Goal: Task Accomplishment & Management: Complete application form

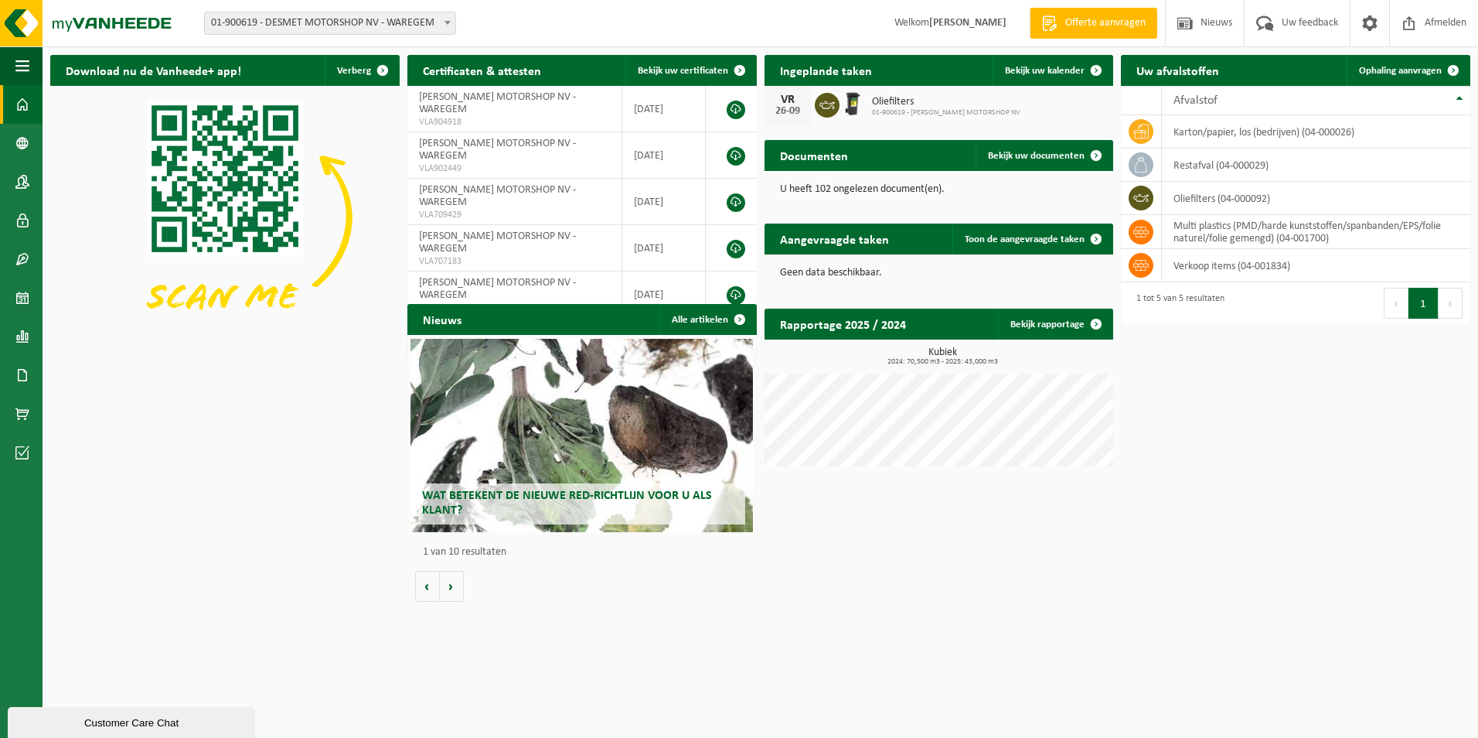
click at [796, 111] on div "26-09" at bounding box center [787, 111] width 31 height 11
click at [1088, 20] on span "Offerte aanvragen" at bounding box center [1106, 22] width 88 height 15
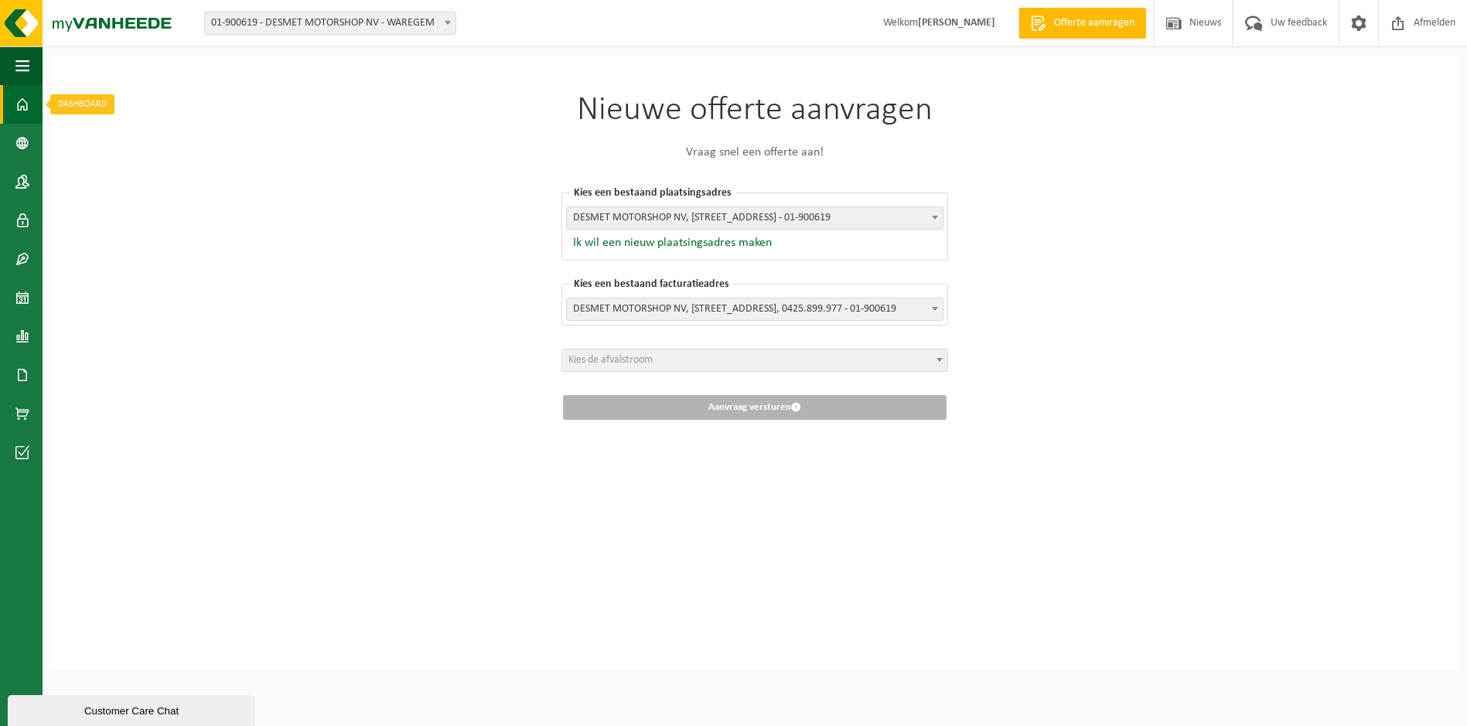
click at [33, 110] on link "Dashboard" at bounding box center [21, 104] width 43 height 39
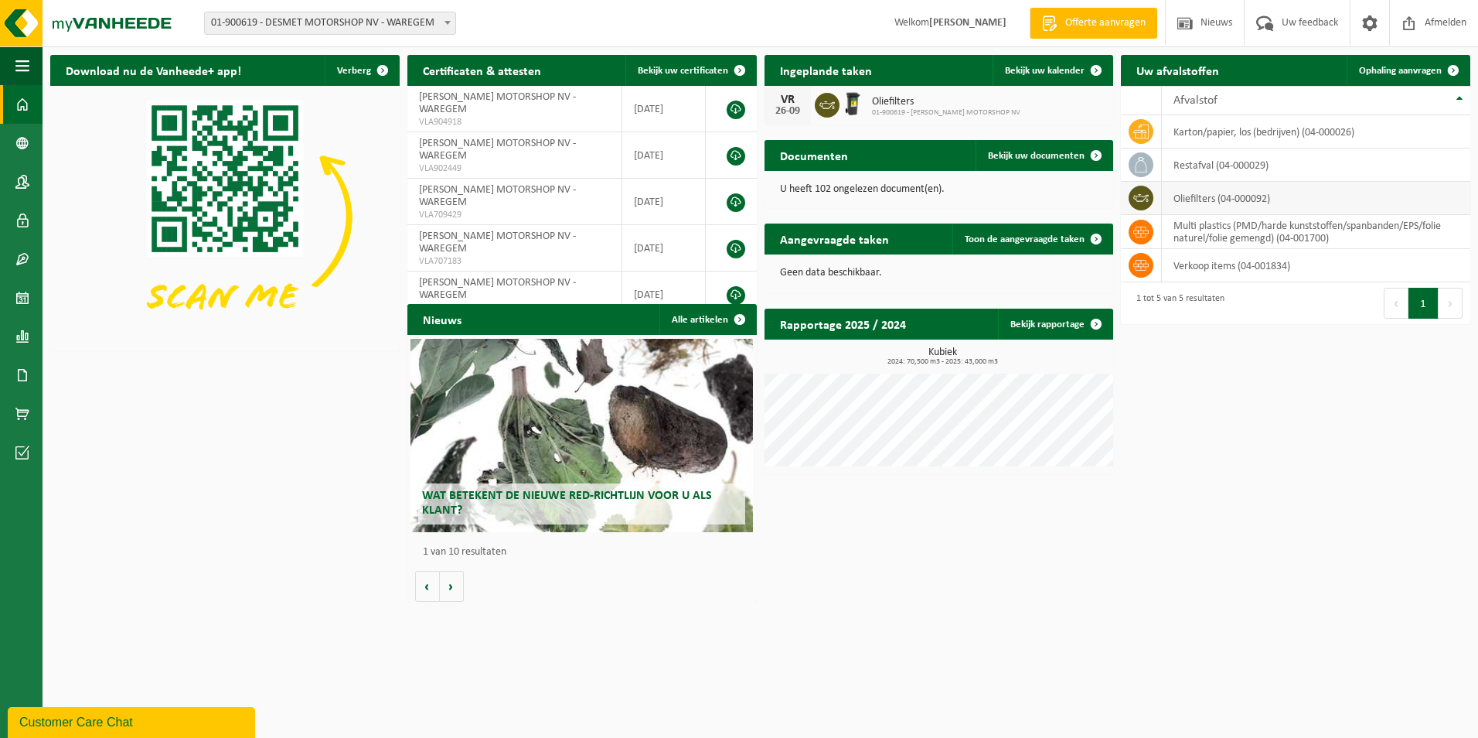
click at [1148, 186] on td at bounding box center [1141, 198] width 41 height 33
click at [1419, 71] on span "Ophaling aanvragen" at bounding box center [1400, 71] width 83 height 10
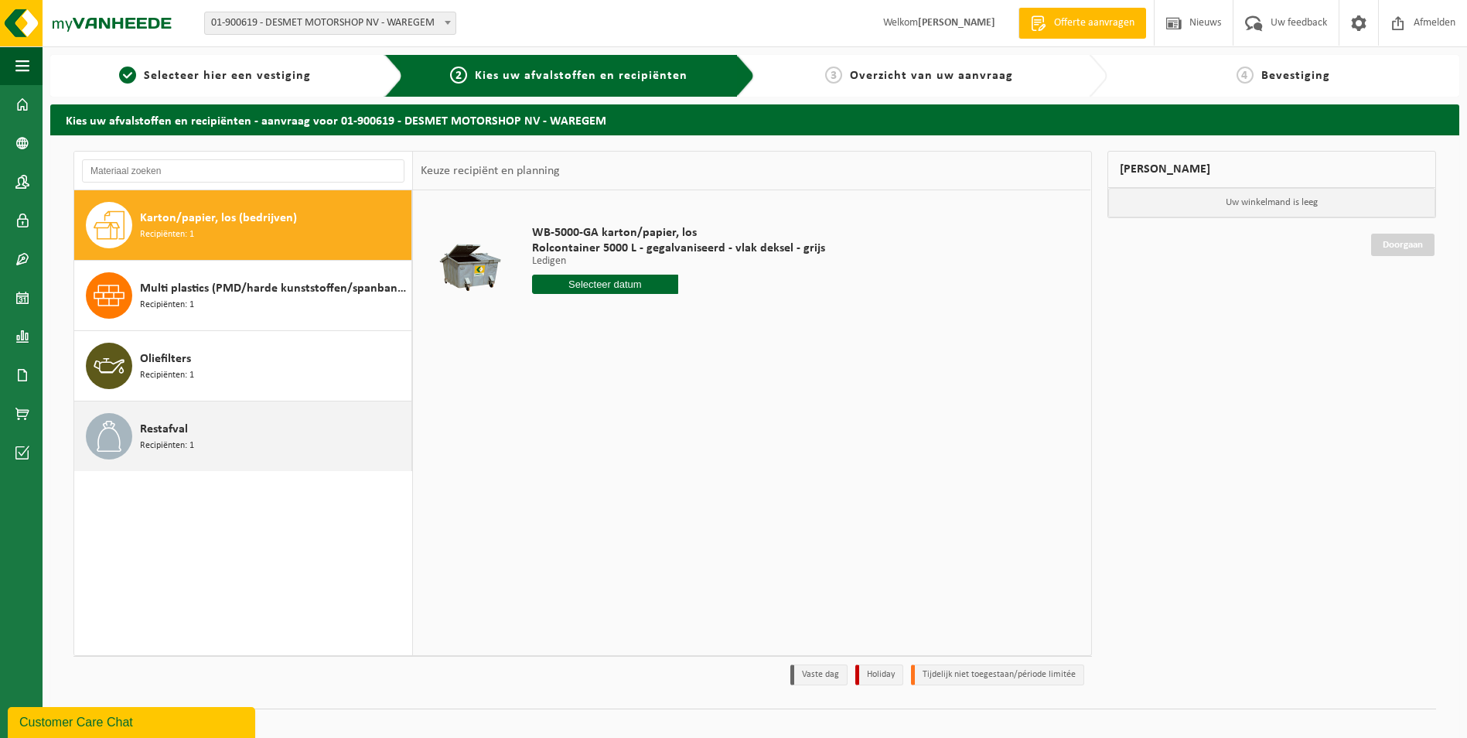
click at [231, 435] on div "Restafval Recipiënten: 1" at bounding box center [274, 436] width 268 height 46
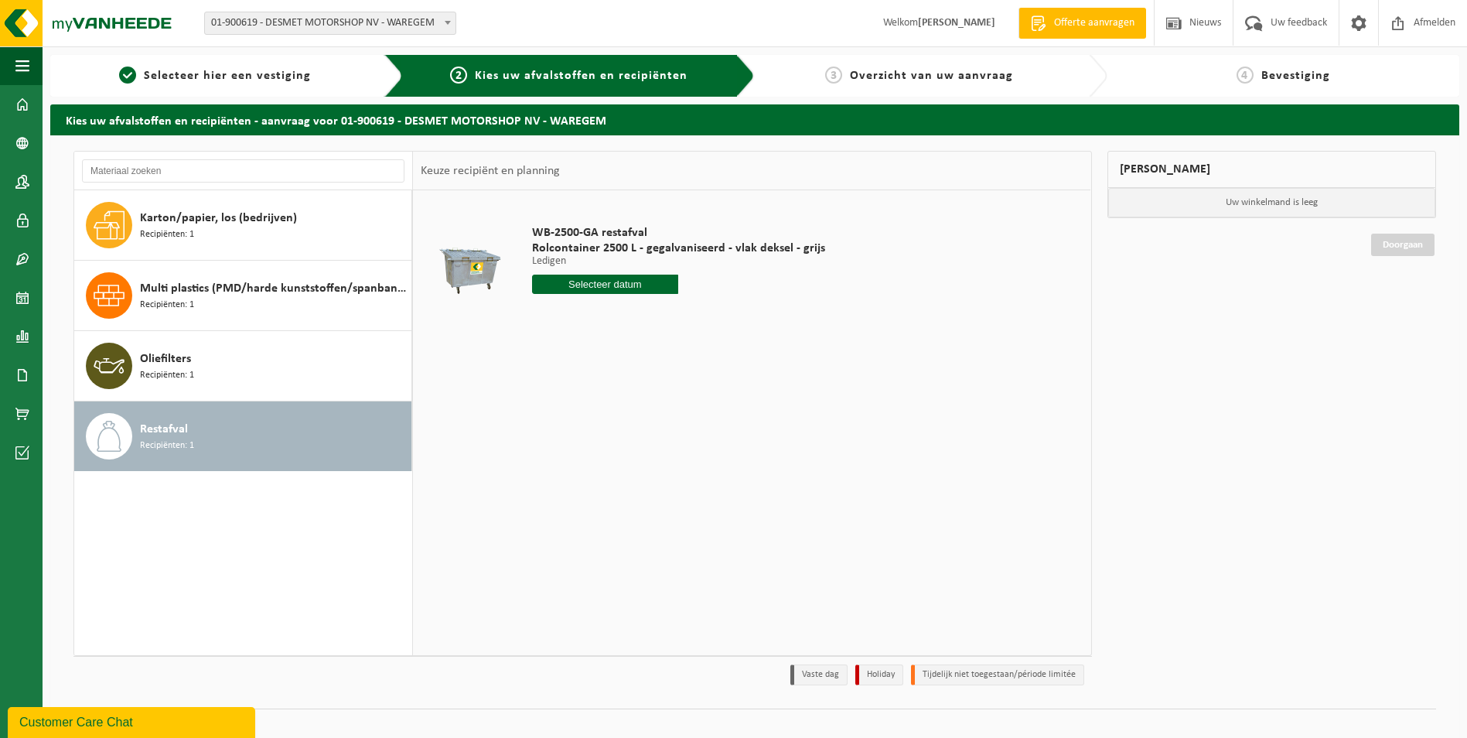
click at [626, 284] on input "text" at bounding box center [605, 284] width 147 height 19
click at [715, 317] on icon at bounding box center [707, 319] width 25 height 25
click at [550, 394] on div "6" at bounding box center [546, 396] width 27 height 25
type input "Van 2025-10-06"
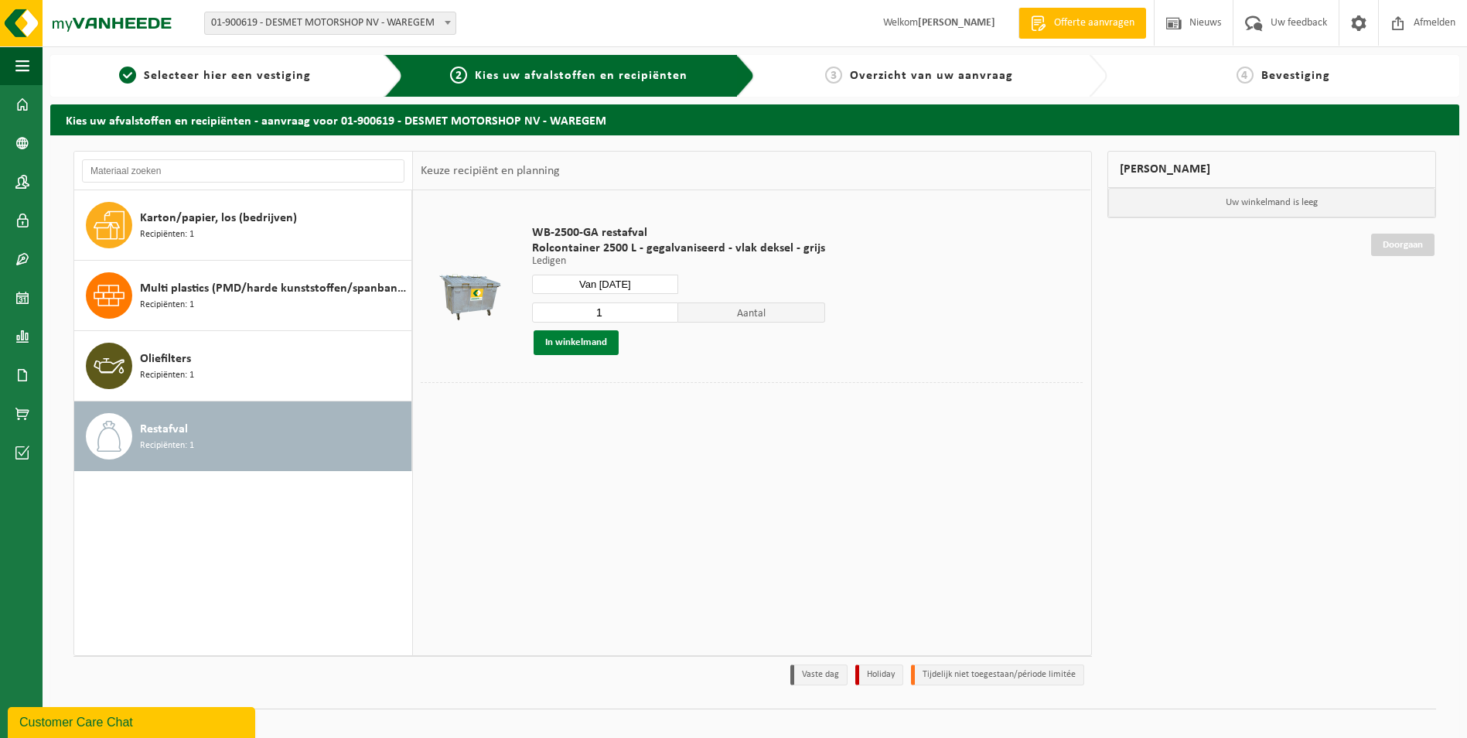
click at [598, 343] on button "In winkelmand" at bounding box center [576, 342] width 85 height 25
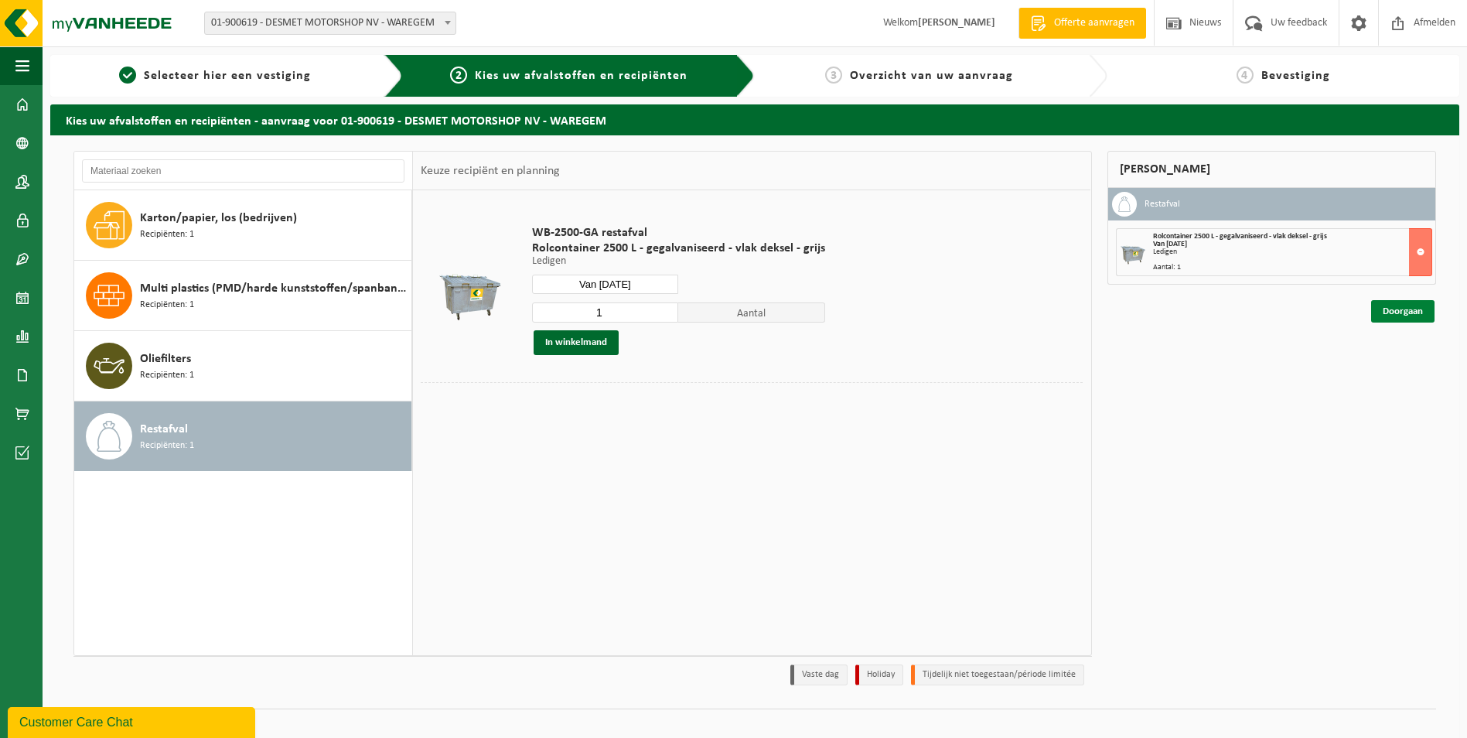
click at [1396, 315] on link "Doorgaan" at bounding box center [1402, 311] width 63 height 22
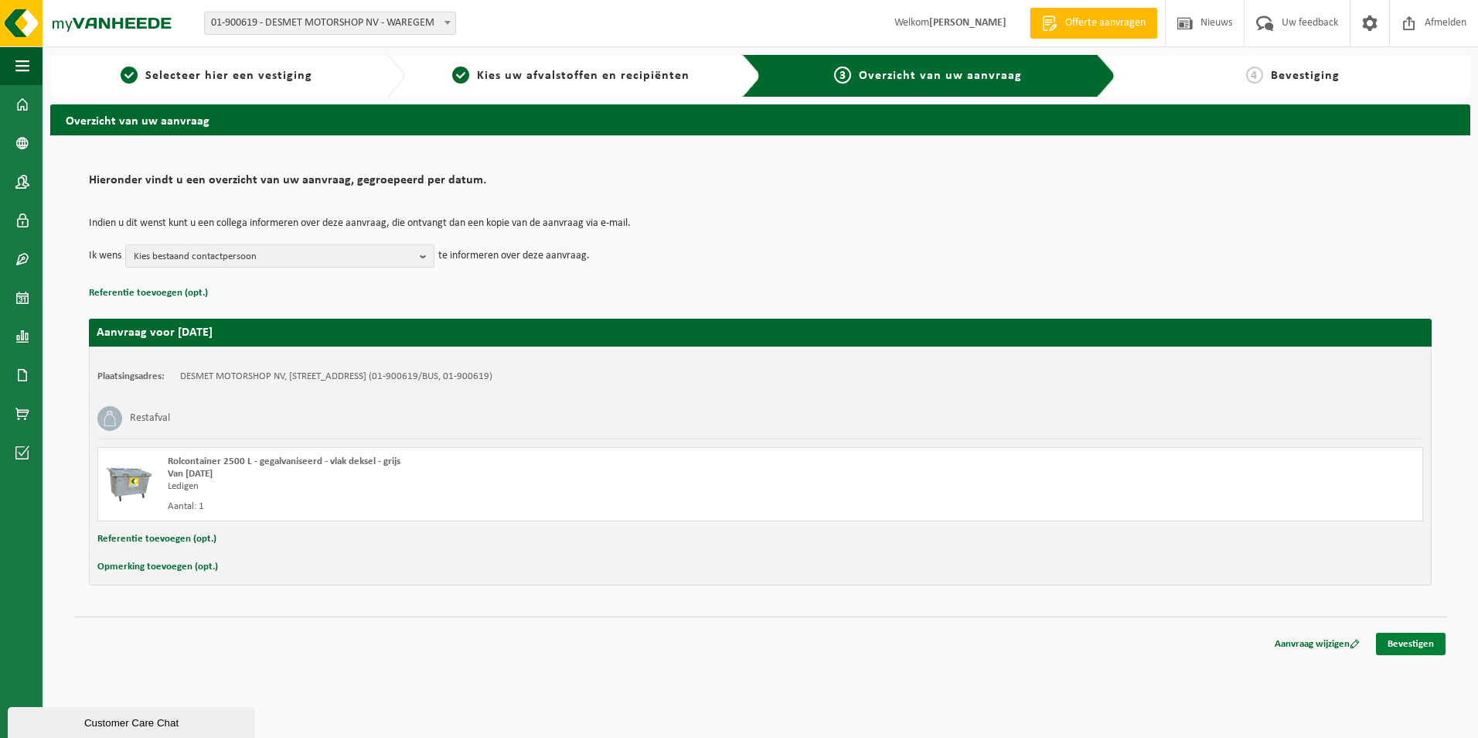
click at [1413, 647] on link "Bevestigen" at bounding box center [1411, 644] width 70 height 22
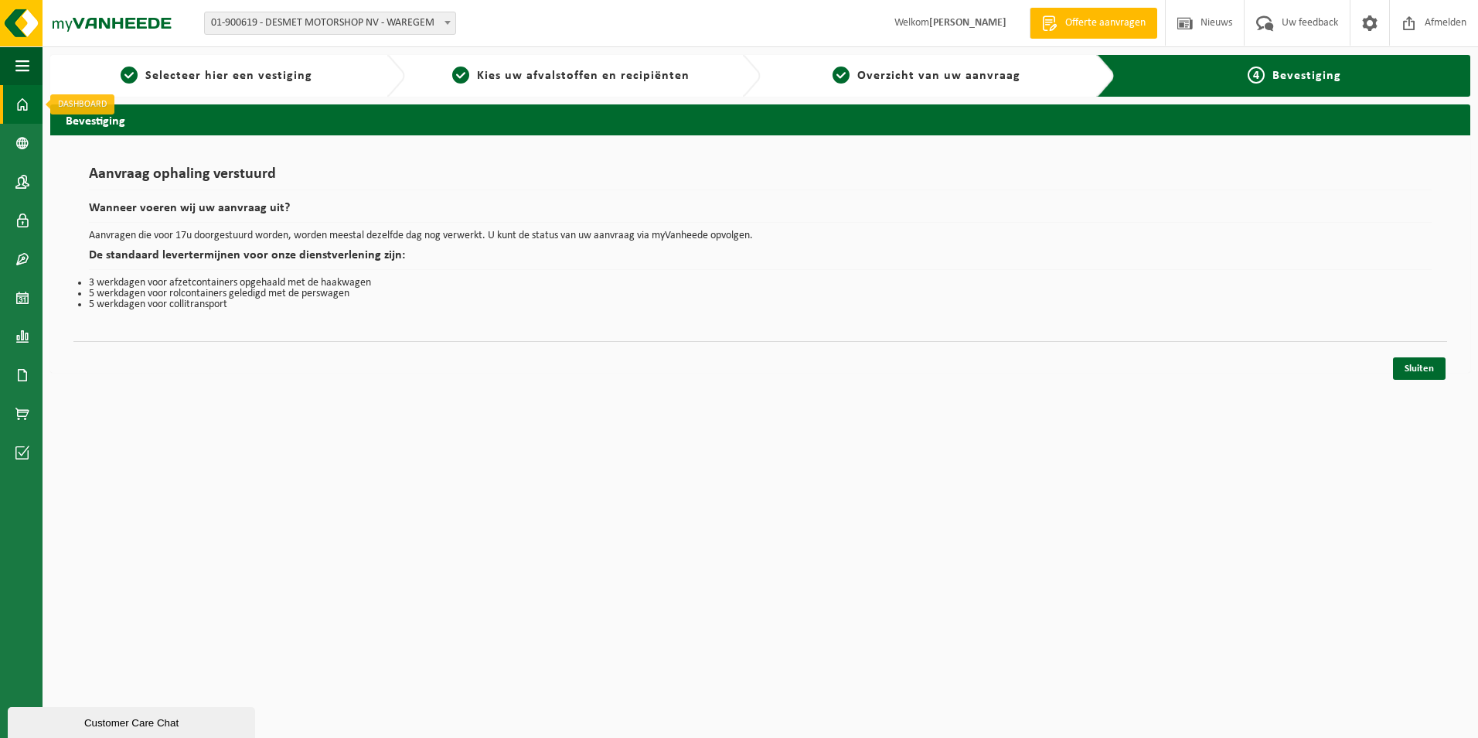
click at [32, 104] on link "Dashboard" at bounding box center [21, 104] width 43 height 39
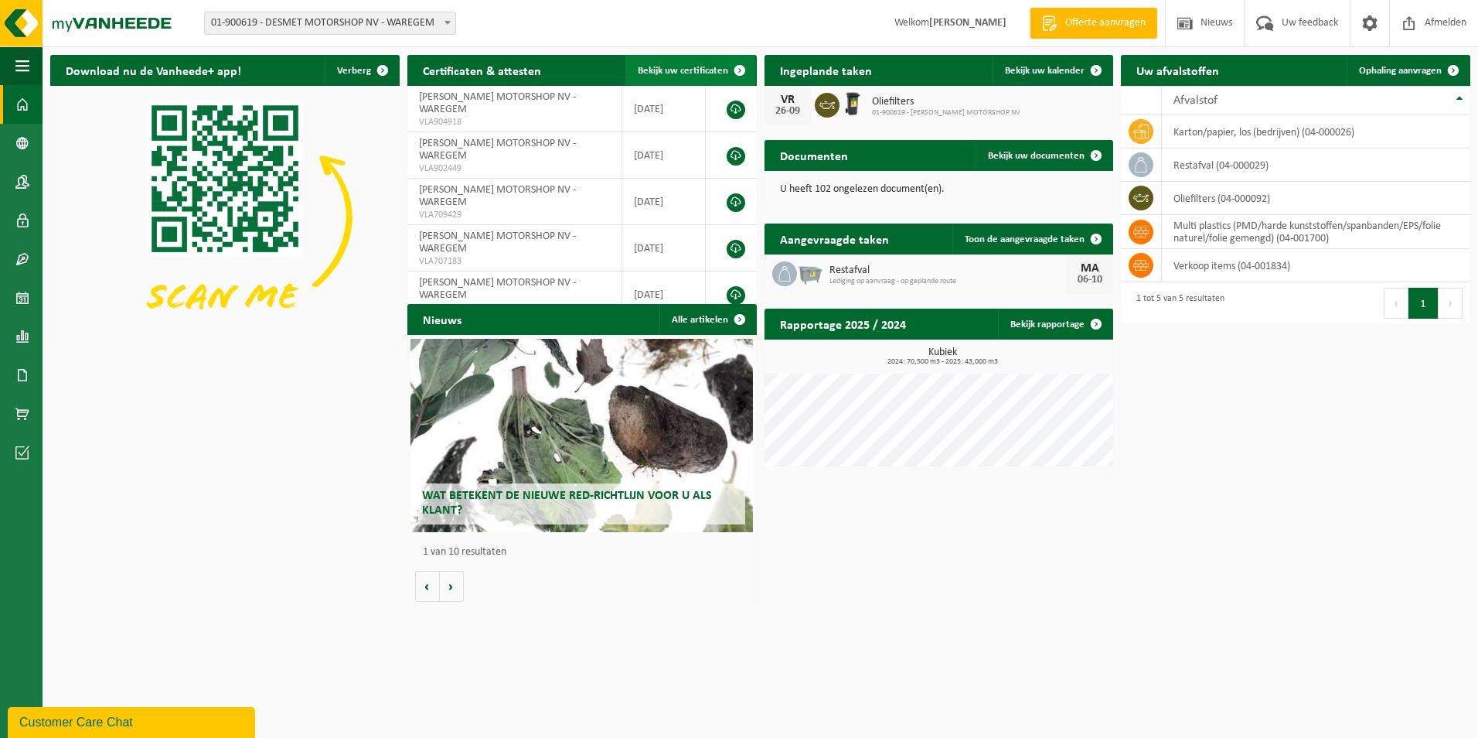
click at [706, 74] on span "Bekijk uw certificaten" at bounding box center [683, 71] width 90 height 10
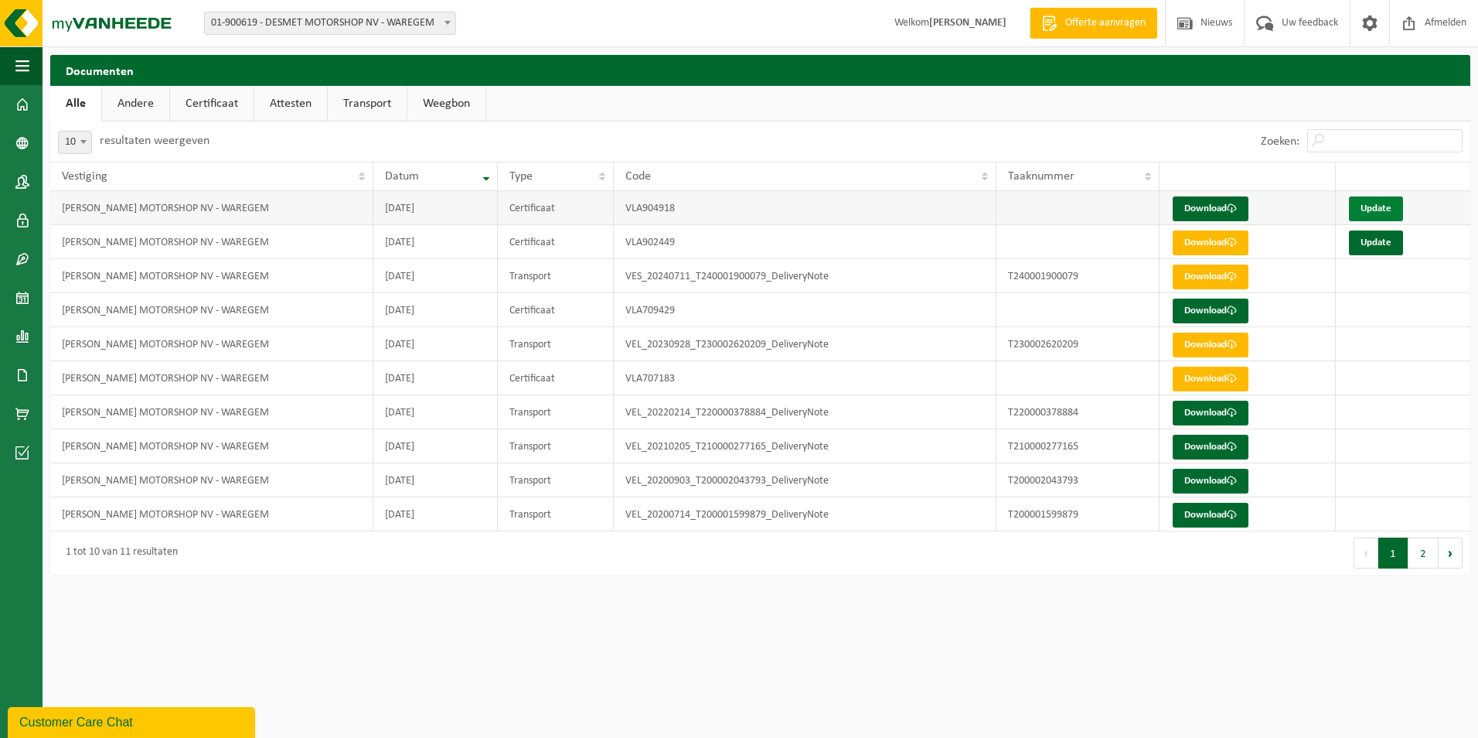
click at [1384, 211] on link "Update" at bounding box center [1376, 208] width 54 height 25
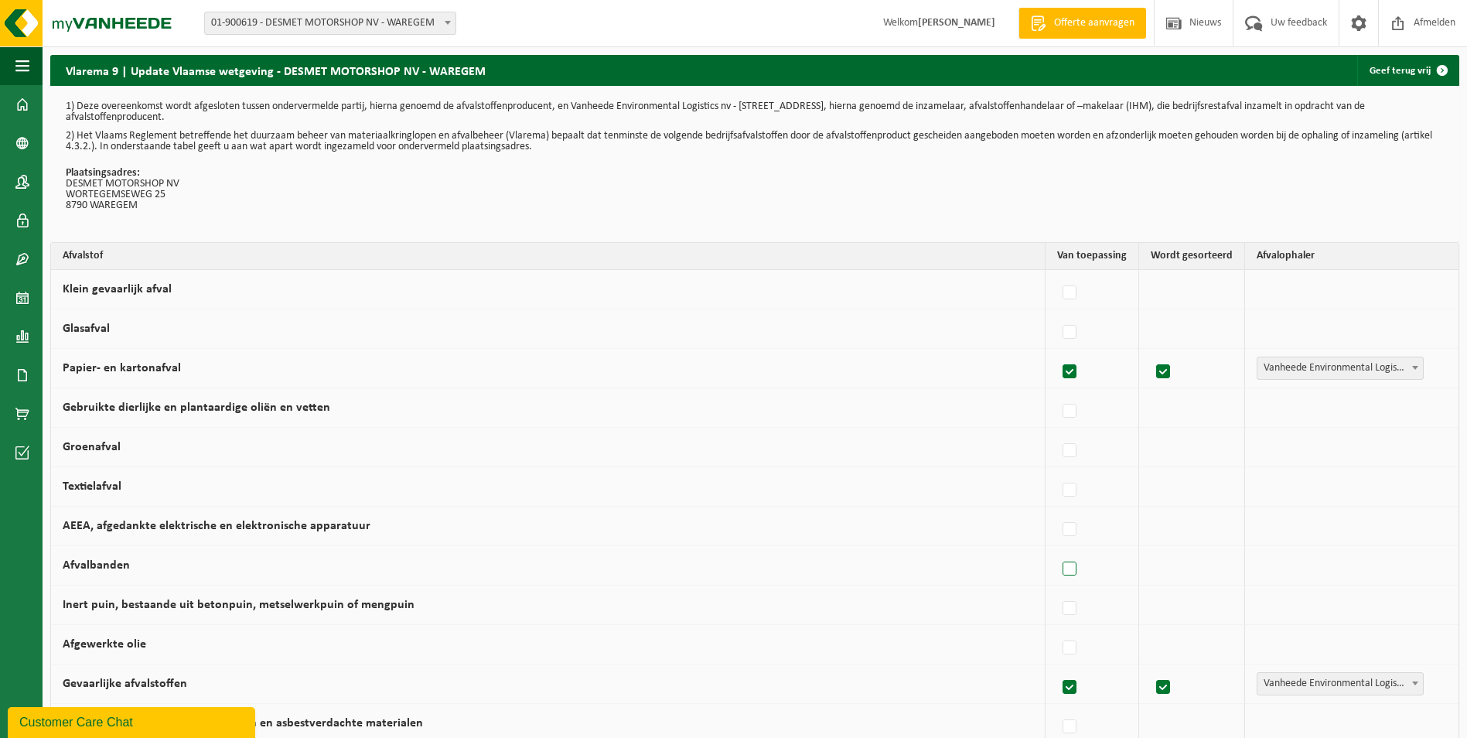
click at [1066, 567] on label at bounding box center [1070, 569] width 22 height 23
click at [1057, 550] on input "Afvalbanden" at bounding box center [1056, 549] width 1 height 1
checkbox input "true"
click at [1294, 566] on span "Vanheede Environmental Logistics" at bounding box center [1337, 565] width 169 height 22
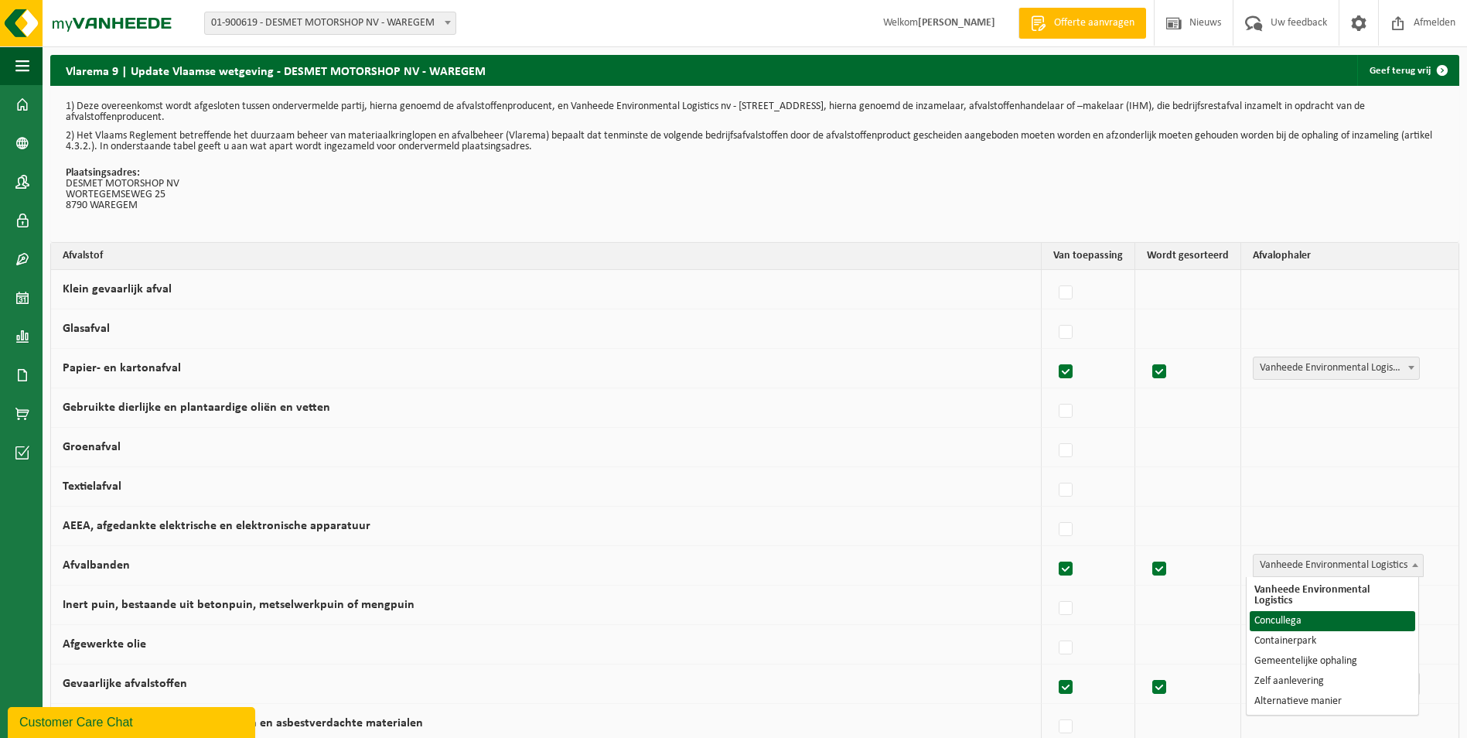
select select "Concullega"
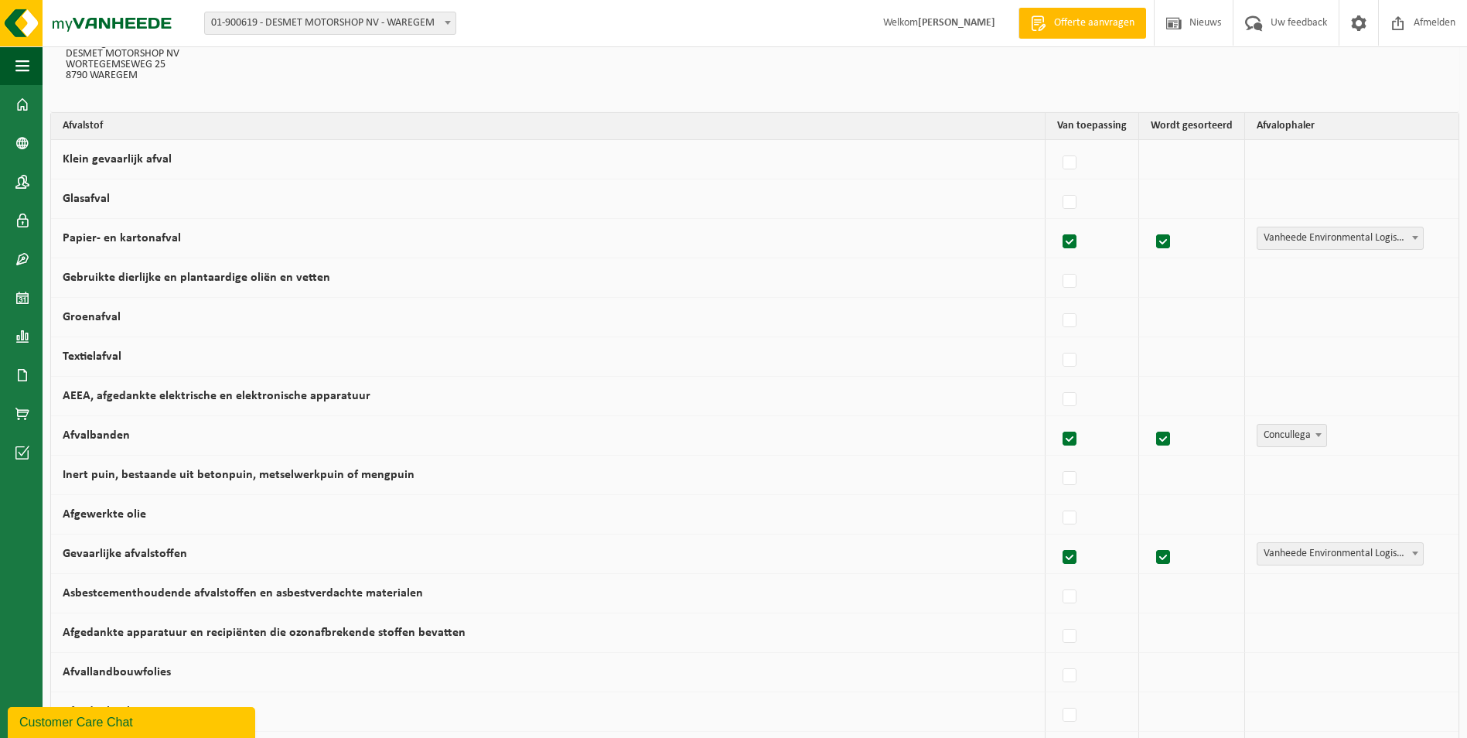
scroll to position [155, 0]
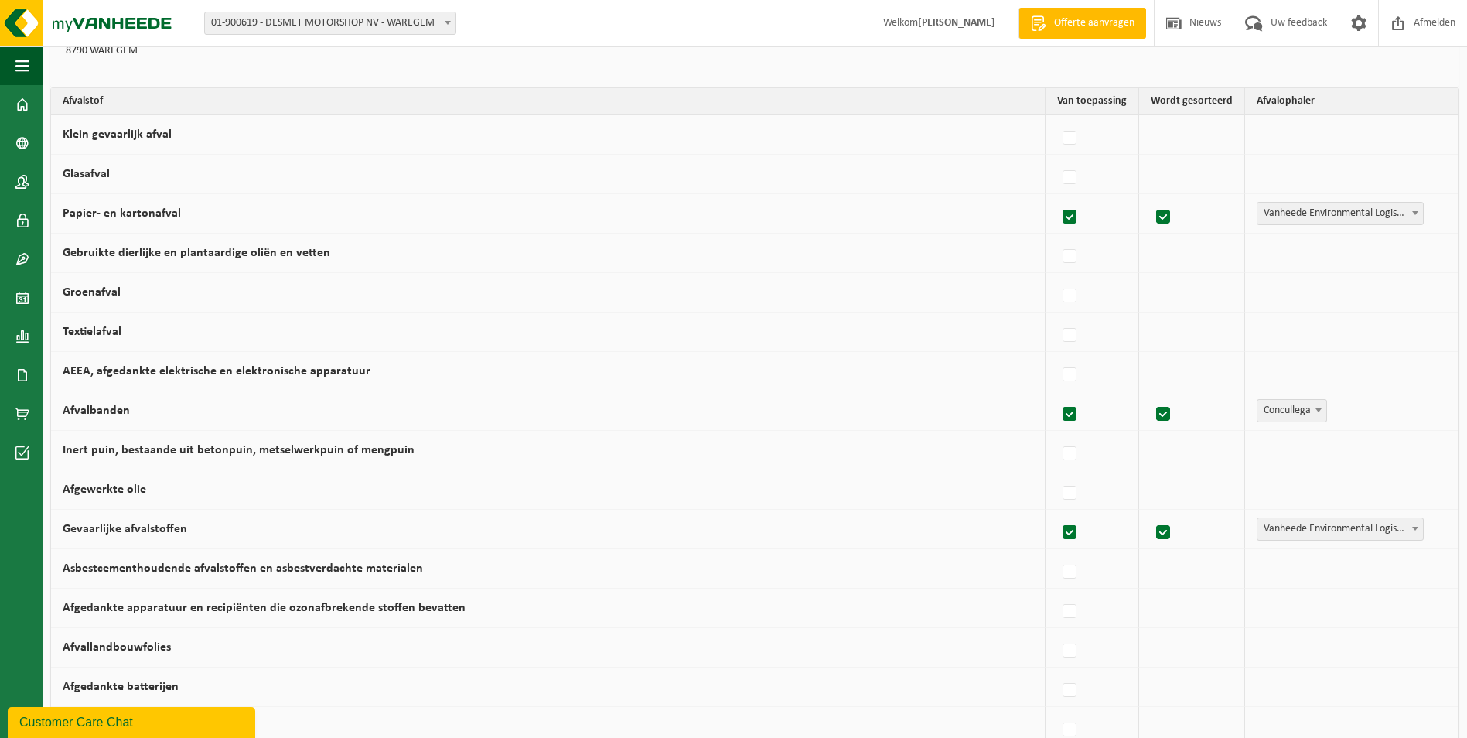
click at [1077, 495] on div at bounding box center [1092, 489] width 70 height 31
click at [1070, 496] on label at bounding box center [1070, 493] width 22 height 23
click at [1057, 474] on input "Afgewerkte olie" at bounding box center [1056, 473] width 1 height 1
checkbox input "true"
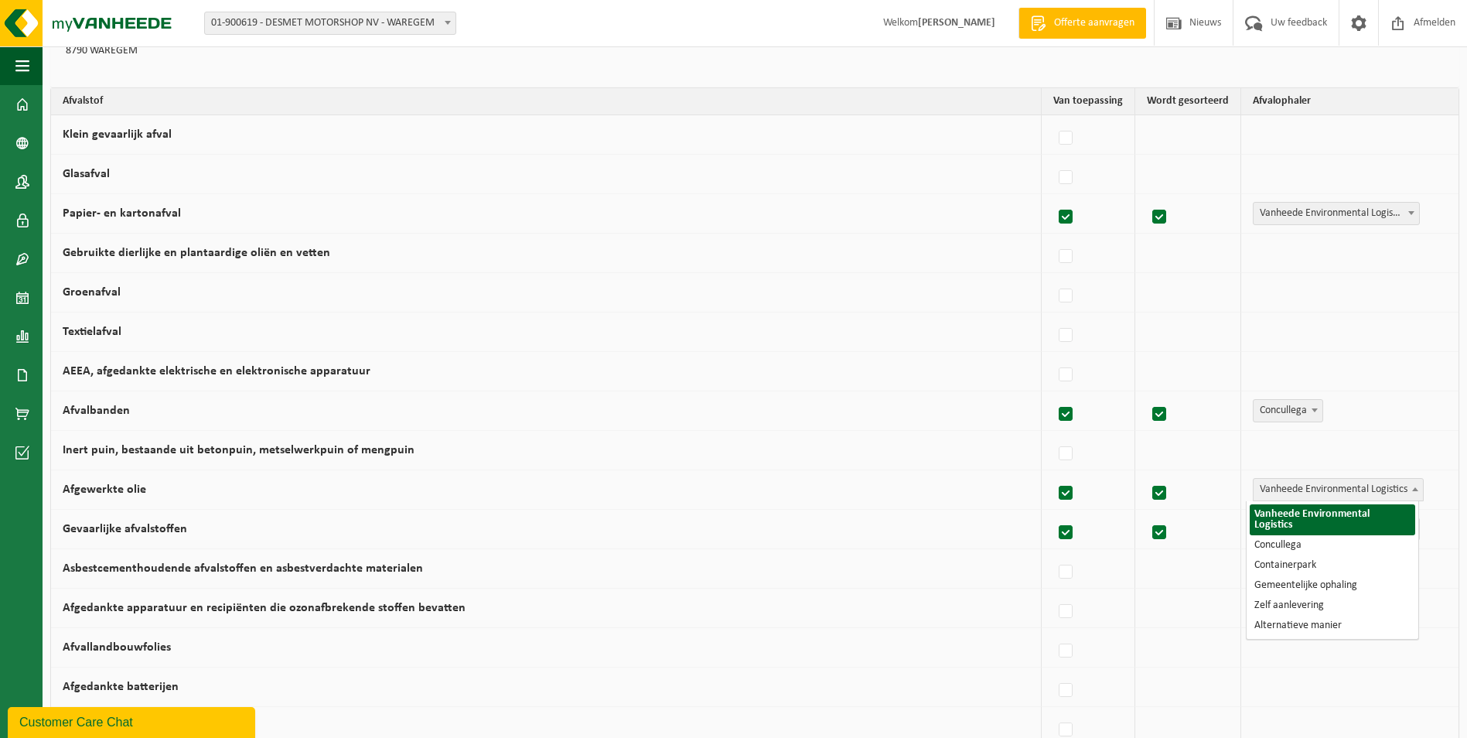
click at [1332, 485] on span "Vanheede Environmental Logistics" at bounding box center [1337, 490] width 169 height 22
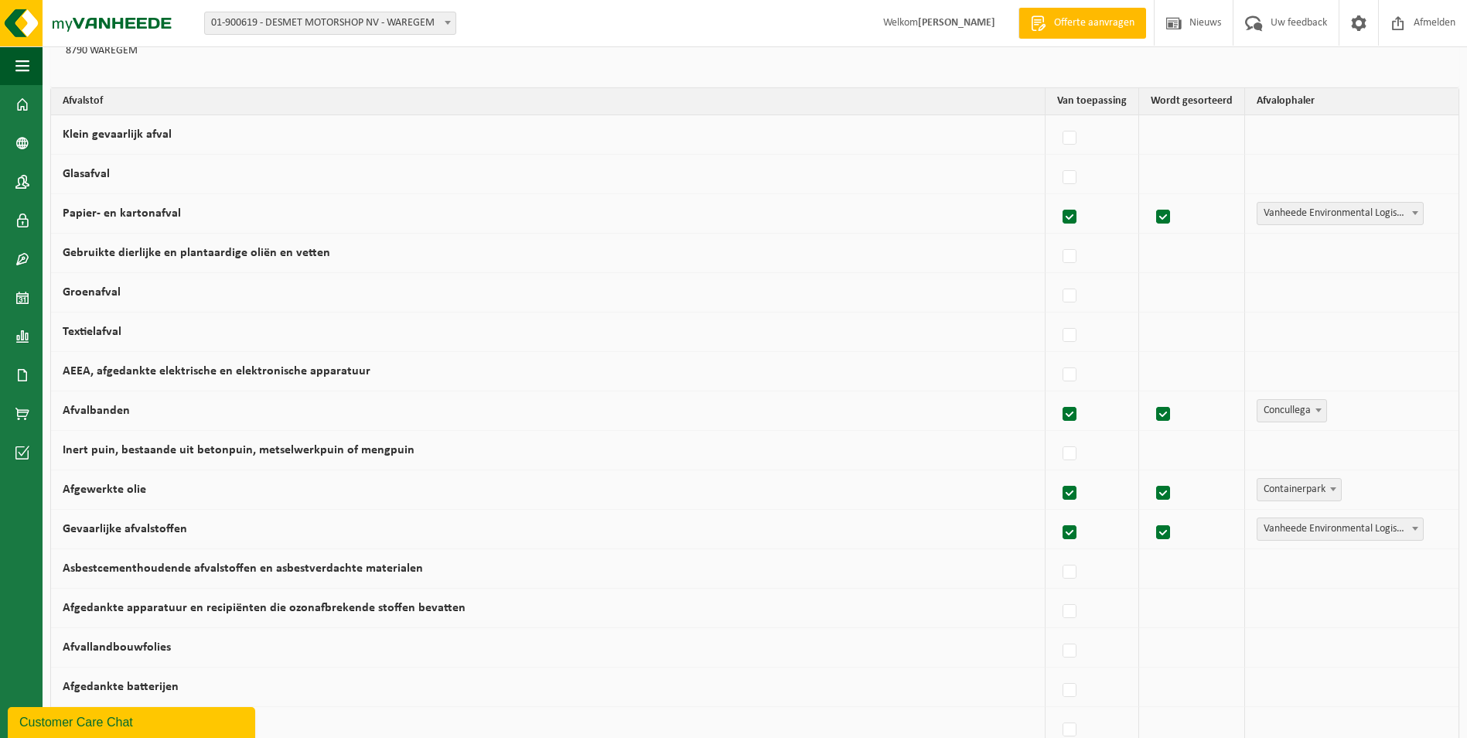
click at [1293, 496] on span "Containerpark" at bounding box center [1299, 490] width 84 height 22
select select "Concullega"
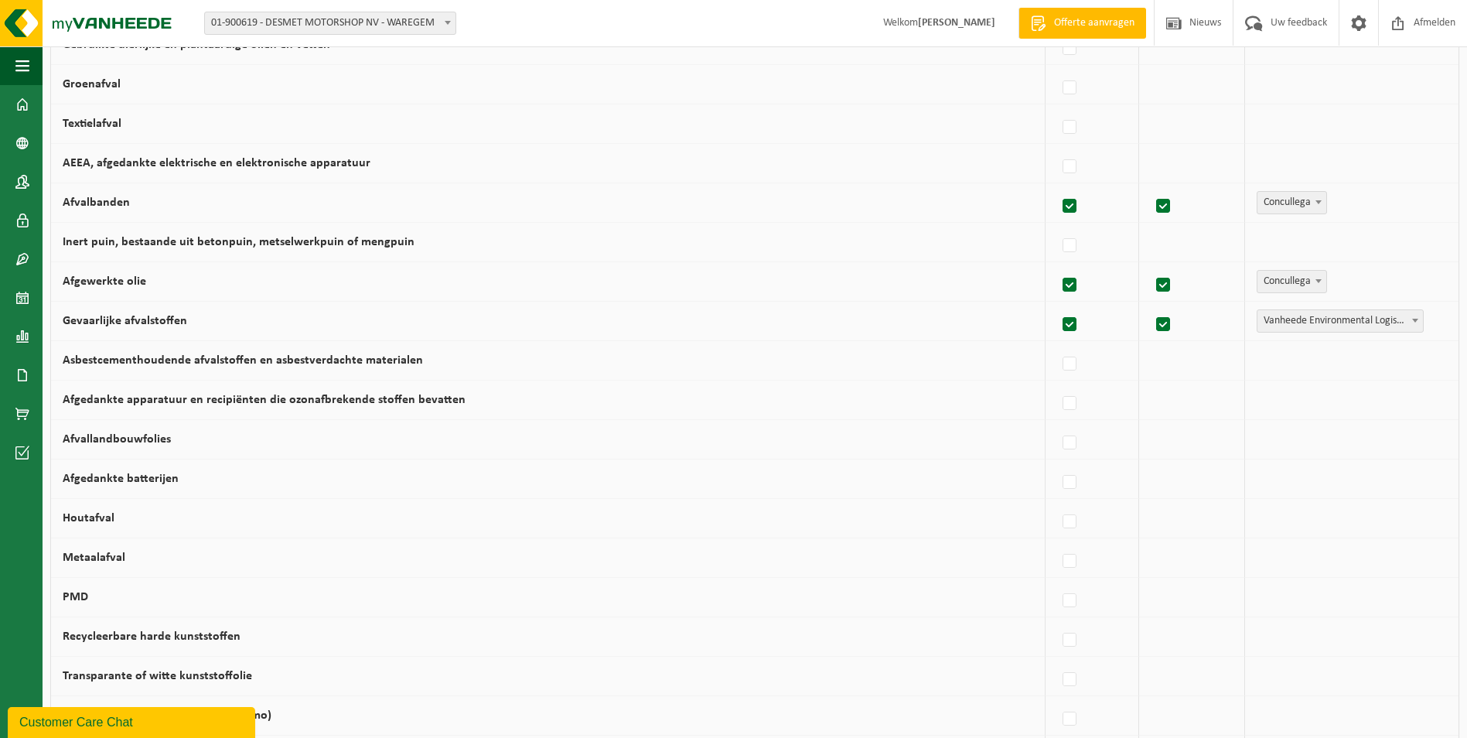
scroll to position [387, 0]
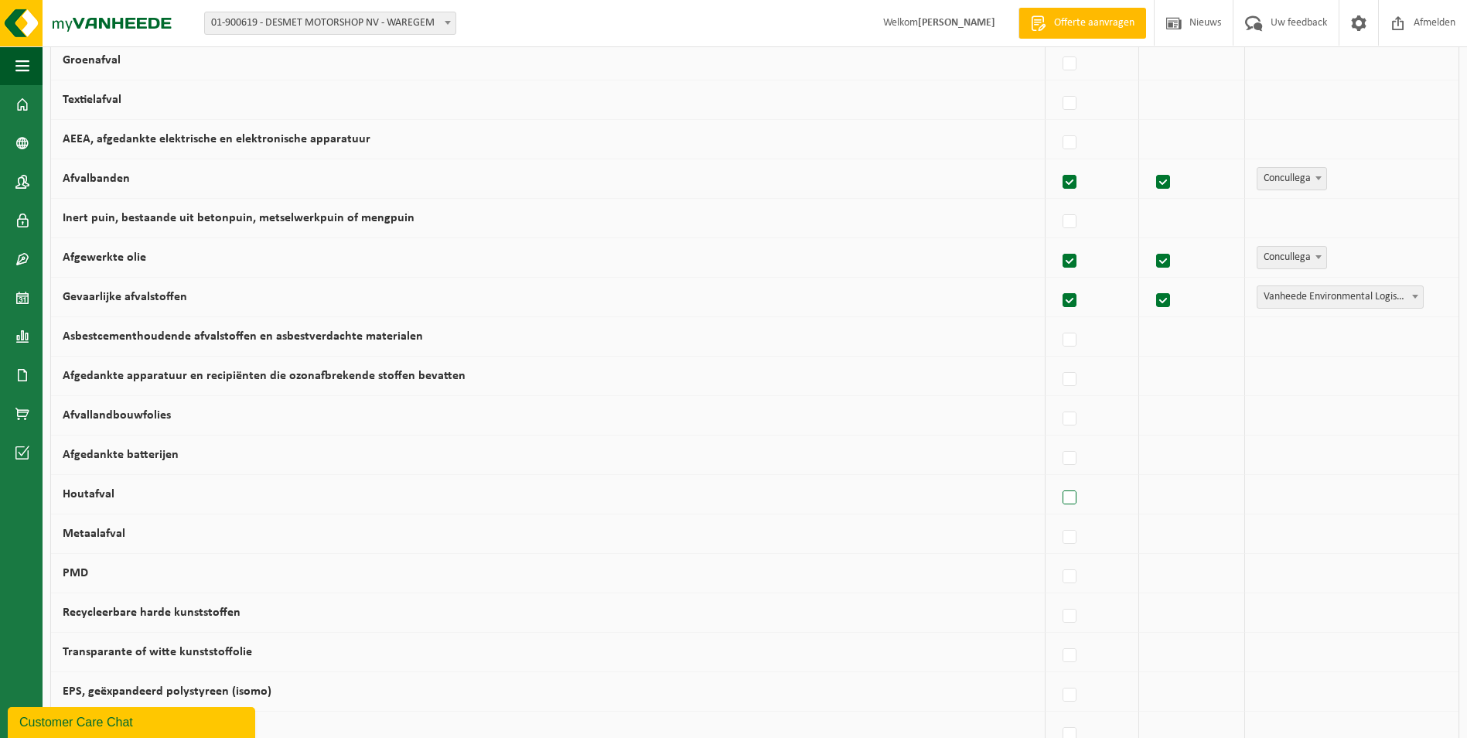
click at [1065, 503] on label at bounding box center [1070, 497] width 22 height 23
click at [1057, 479] on input "Houtafval" at bounding box center [1056, 478] width 1 height 1
checkbox input "true"
click at [1269, 487] on span "Vanheede Environmental Logistics" at bounding box center [1337, 494] width 169 height 22
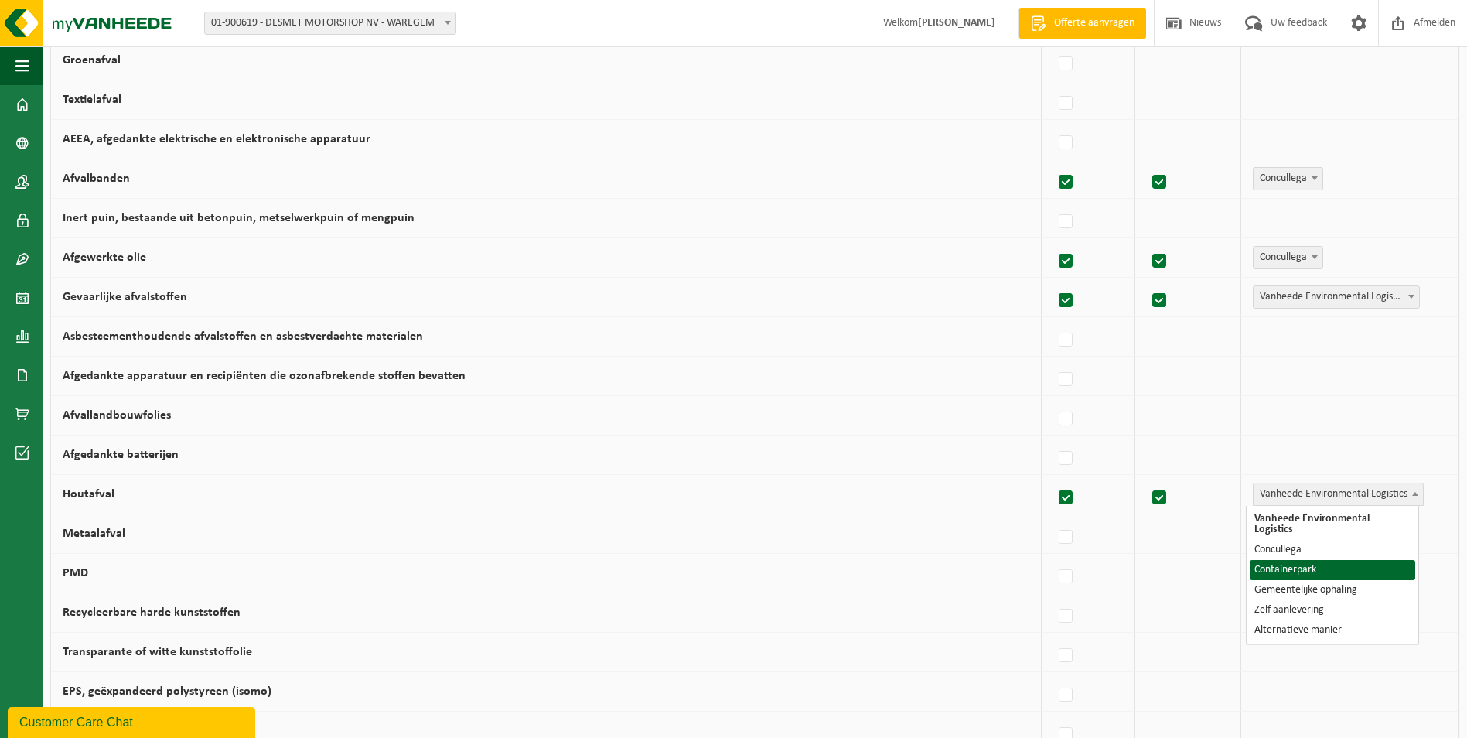
select select "Containerpark"
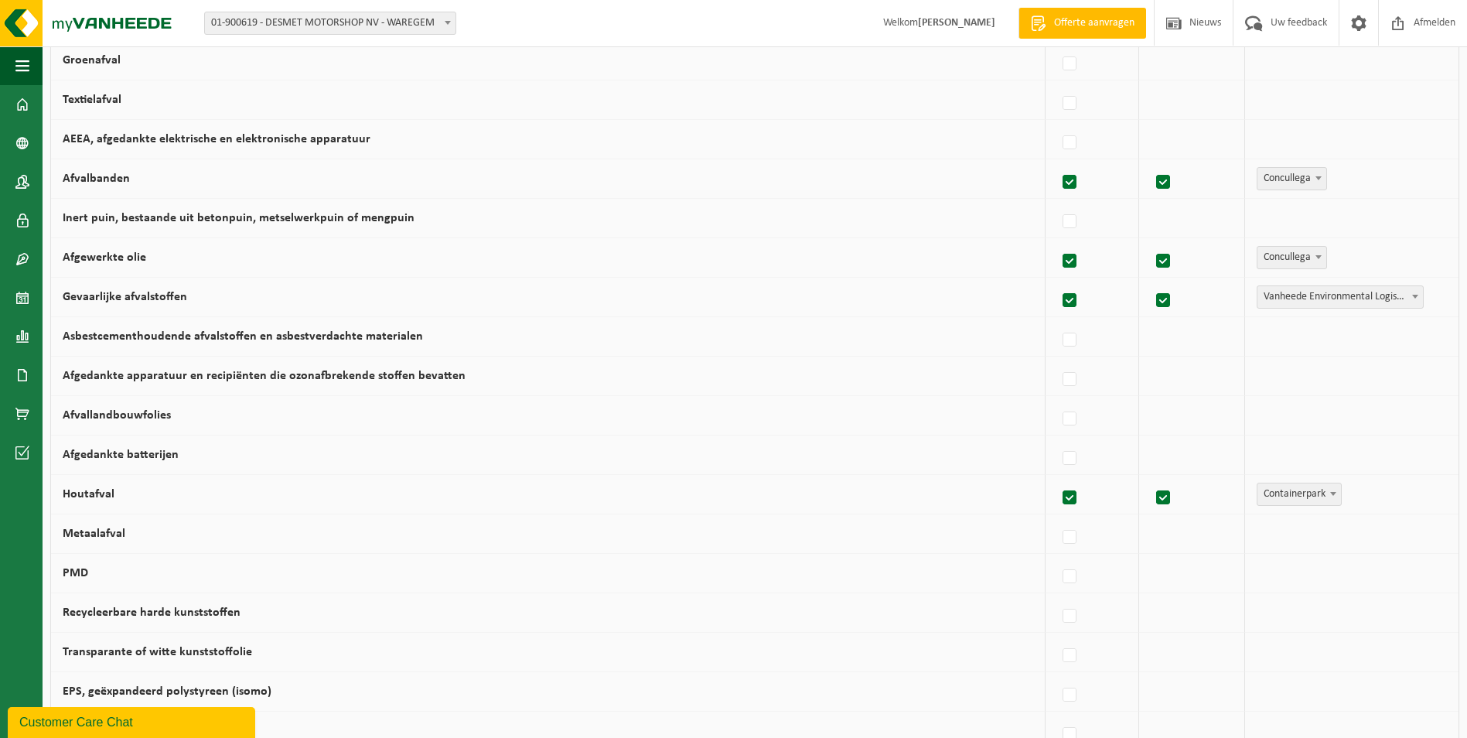
click at [1049, 542] on td at bounding box center [1092, 533] width 94 height 39
click at [1057, 542] on div at bounding box center [1092, 533] width 70 height 31
click at [1062, 540] on label at bounding box center [1070, 537] width 22 height 23
click at [1057, 518] on input "Metaalafval" at bounding box center [1056, 517] width 1 height 1
checkbox input "true"
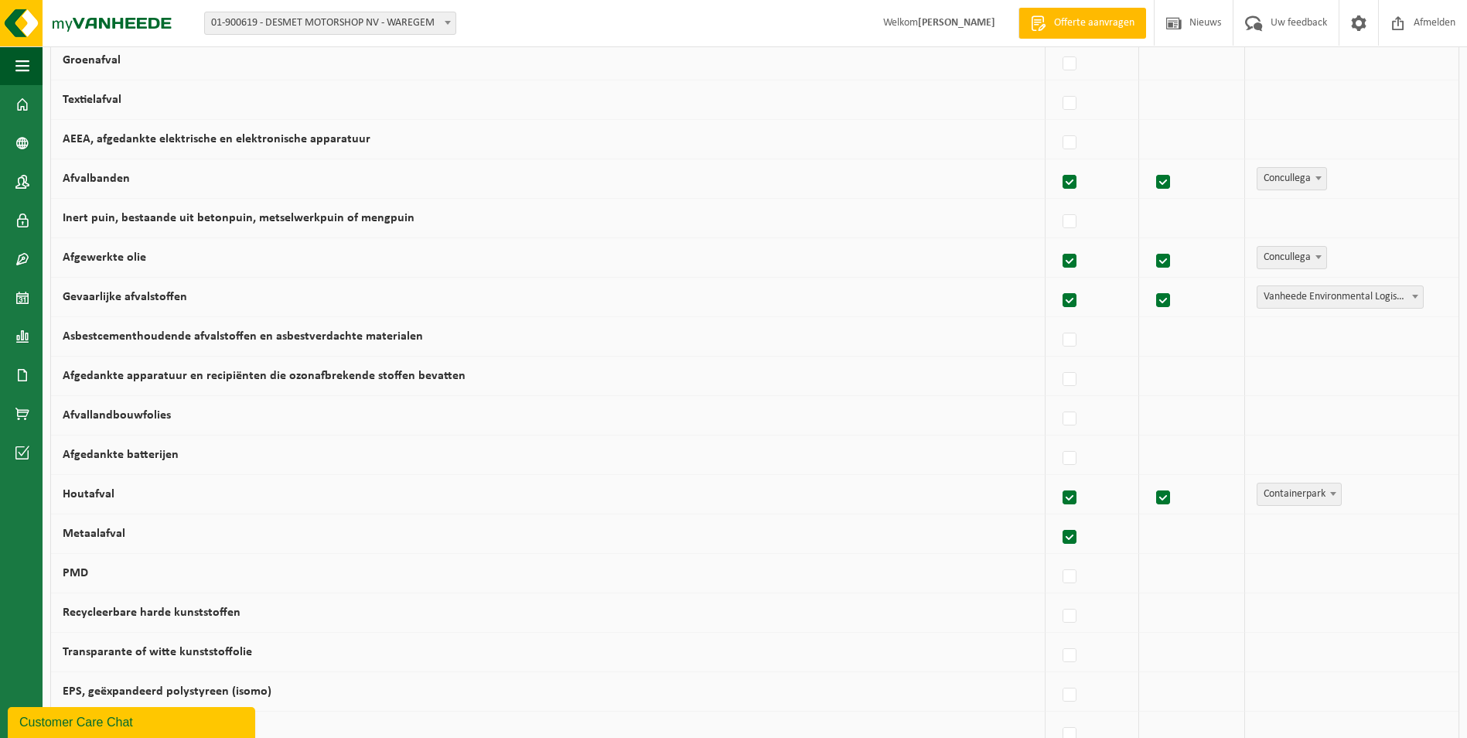
checkbox input "true"
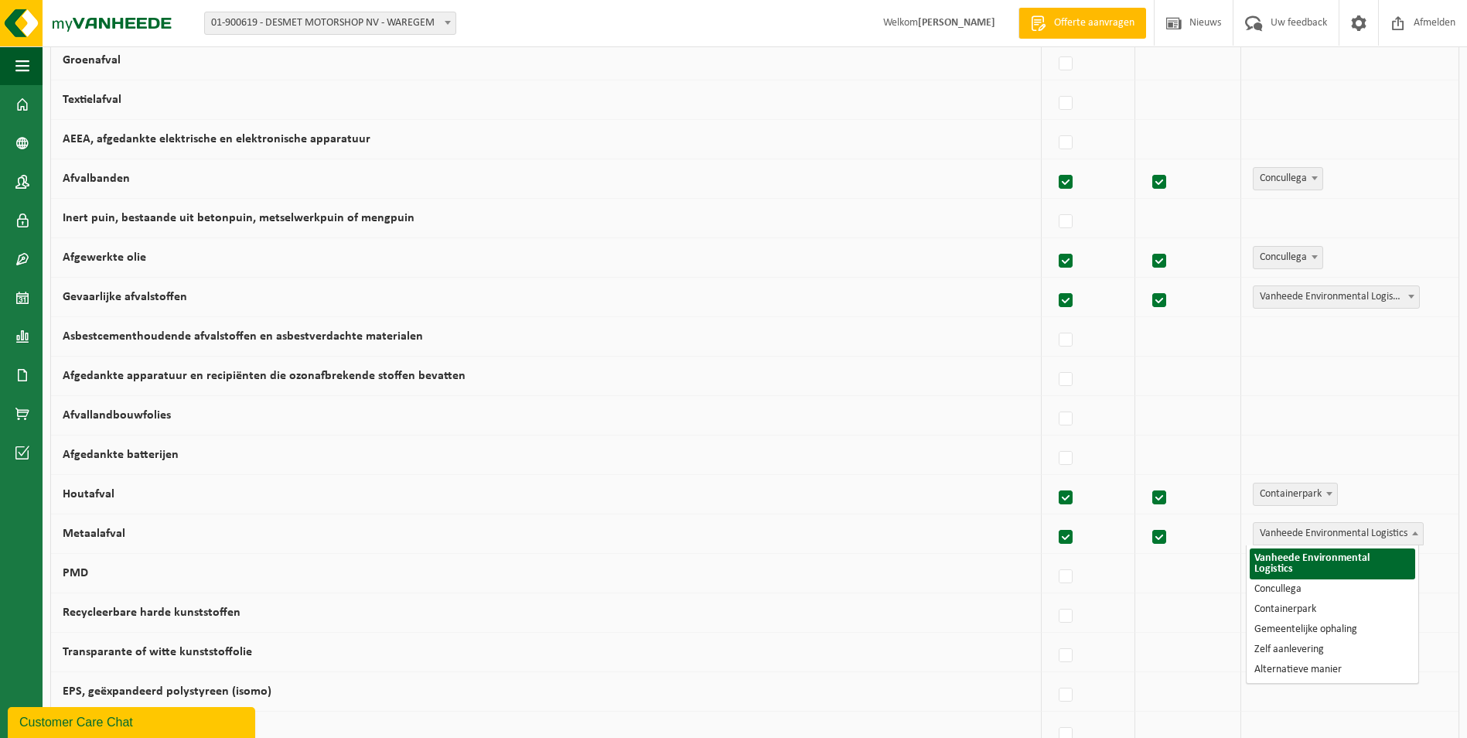
click at [1298, 536] on span "Vanheede Environmental Logistics" at bounding box center [1337, 534] width 169 height 22
select select "Concullega"
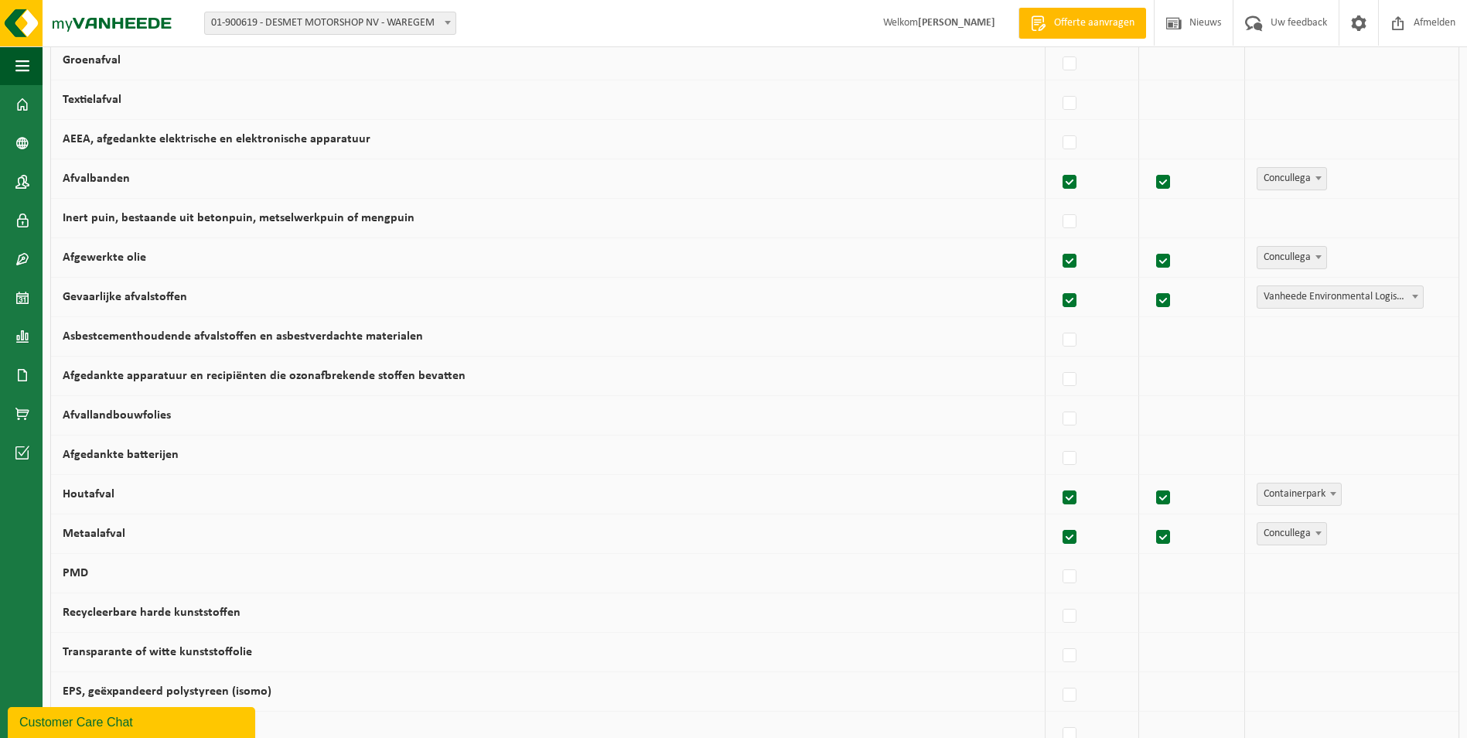
click at [1270, 496] on span "Containerpark" at bounding box center [1299, 494] width 84 height 22
select select "Concullega"
click at [1069, 582] on label at bounding box center [1070, 576] width 22 height 23
click at [1057, 558] on input "PMD" at bounding box center [1056, 557] width 1 height 1
checkbox input "true"
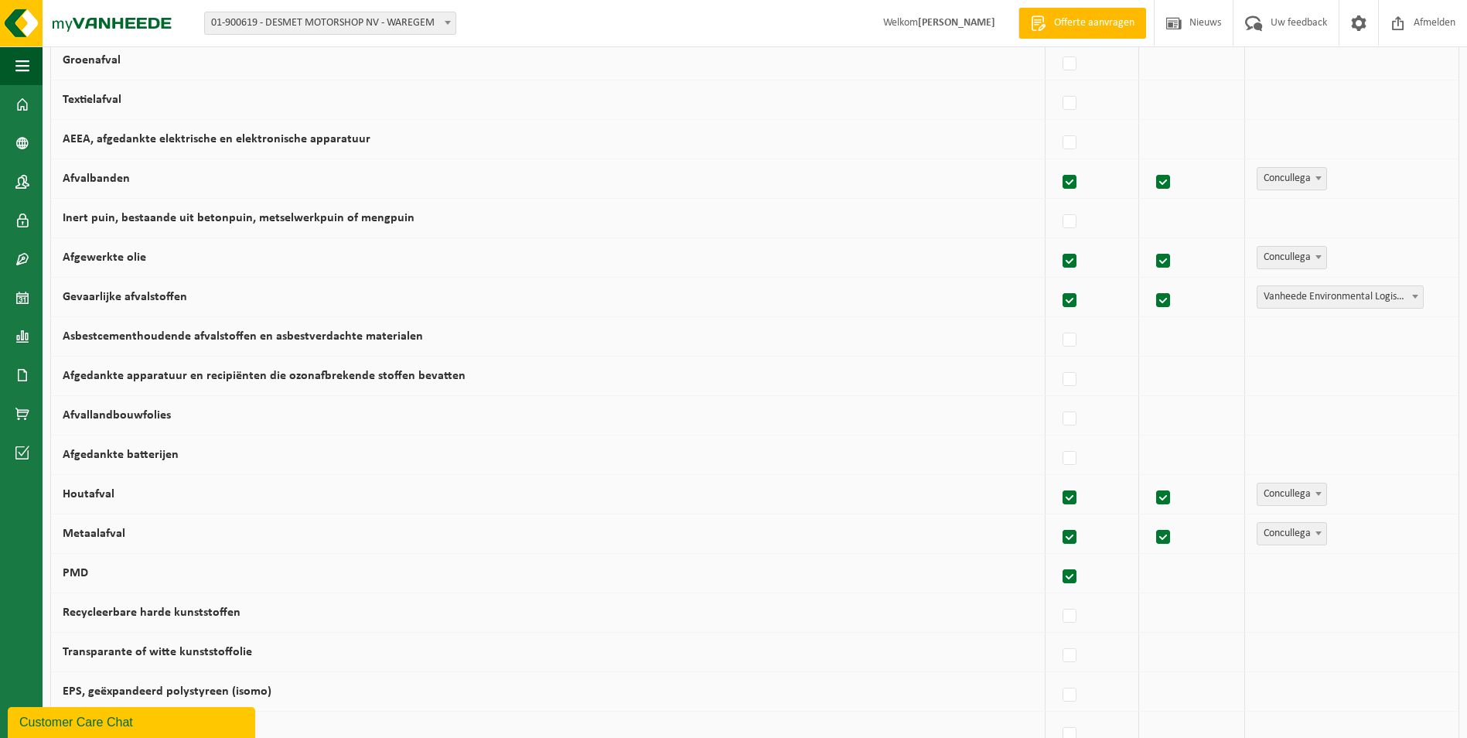
checkbox input "true"
click at [1356, 581] on span "Vanheede Environmental Logistics" at bounding box center [1337, 573] width 169 height 22
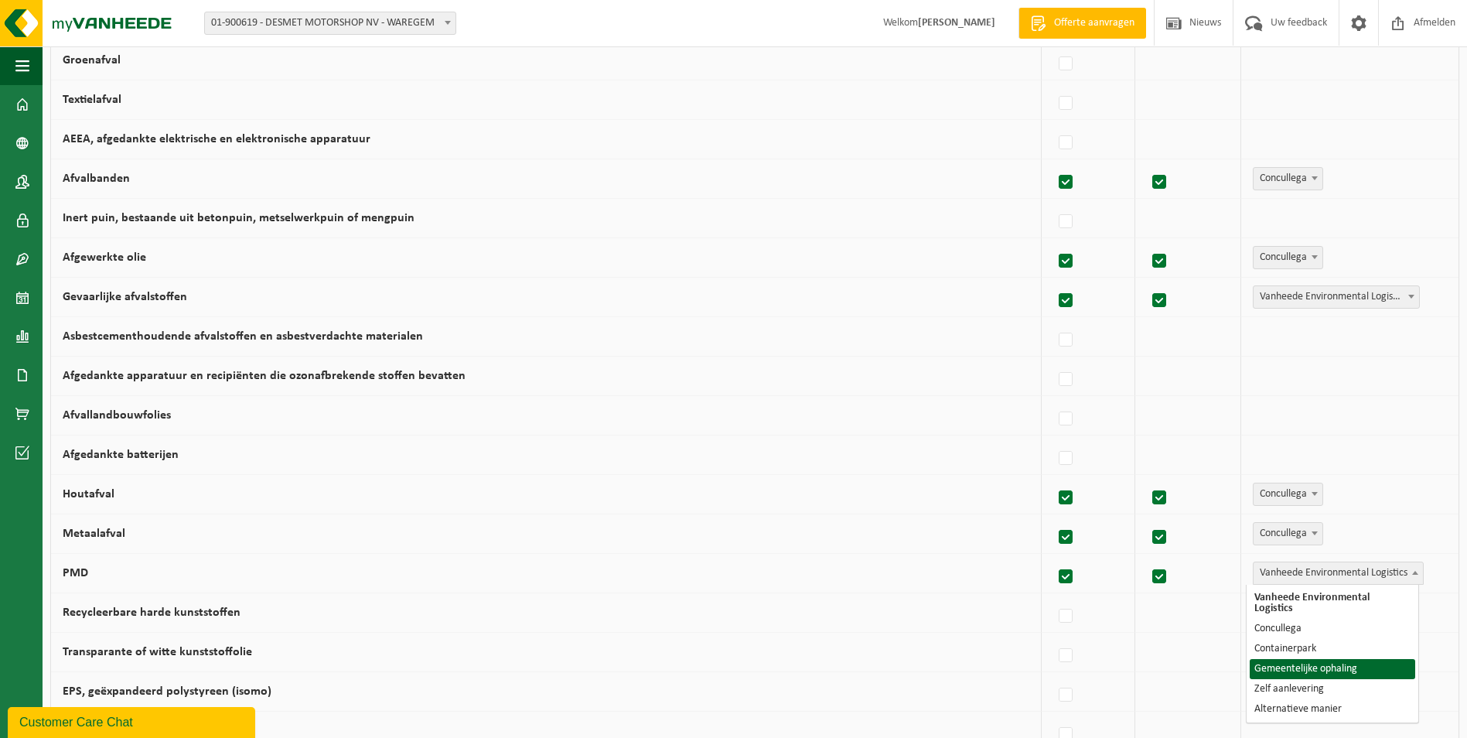
select select "Gemeentelijke ophaling"
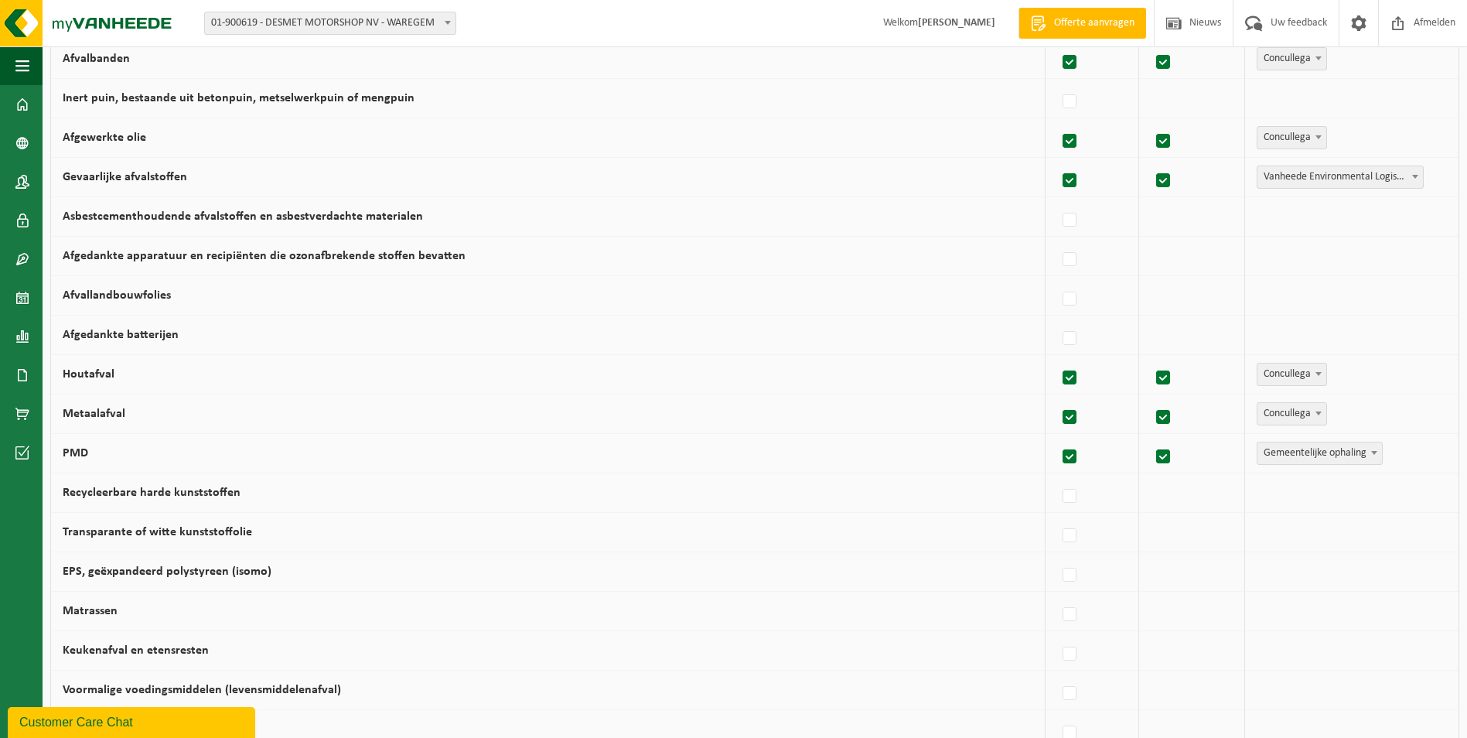
scroll to position [541, 0]
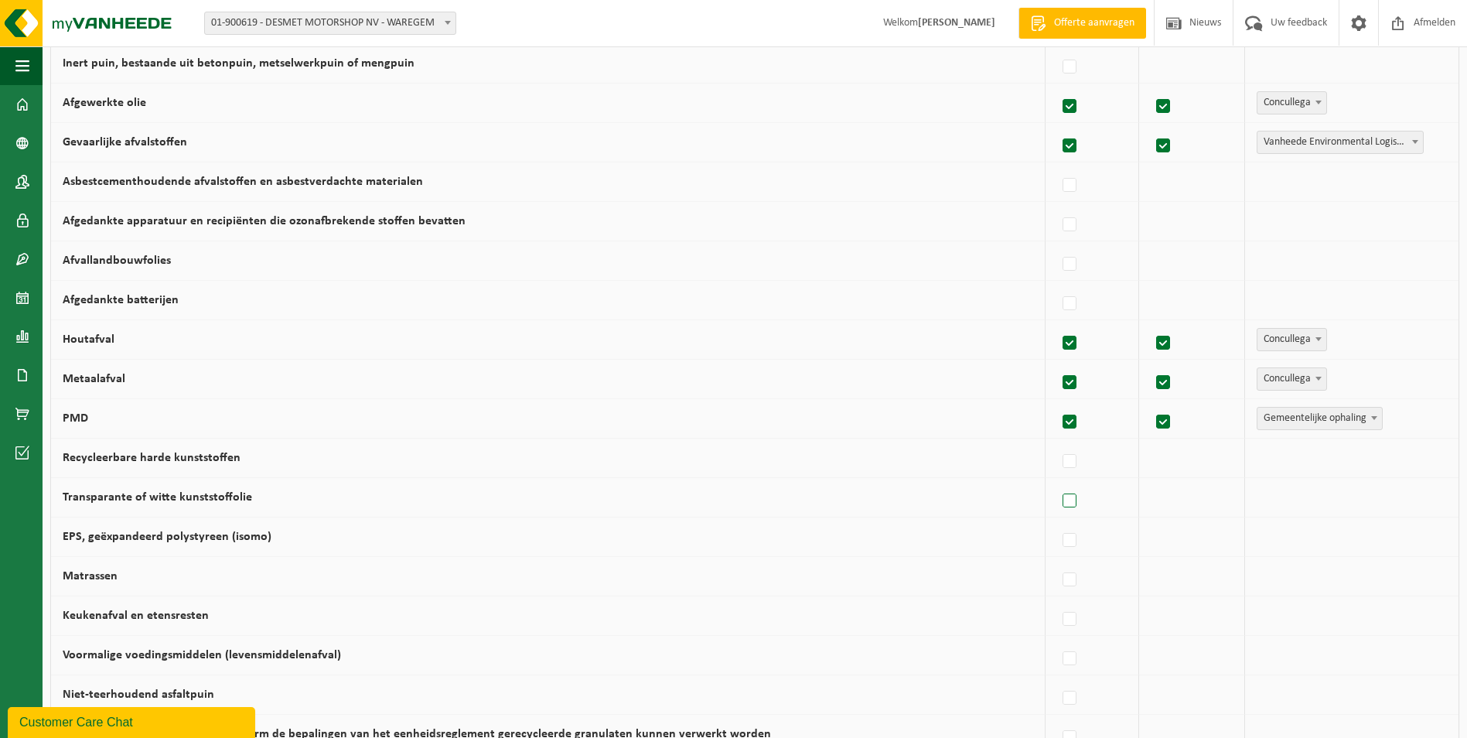
click at [1069, 495] on label at bounding box center [1070, 500] width 22 height 23
click at [1057, 482] on input "Transparante of witte kunststoffolie" at bounding box center [1056, 481] width 1 height 1
checkbox input "true"
click at [1284, 506] on span "Vanheede Environmental Logistics" at bounding box center [1337, 497] width 169 height 22
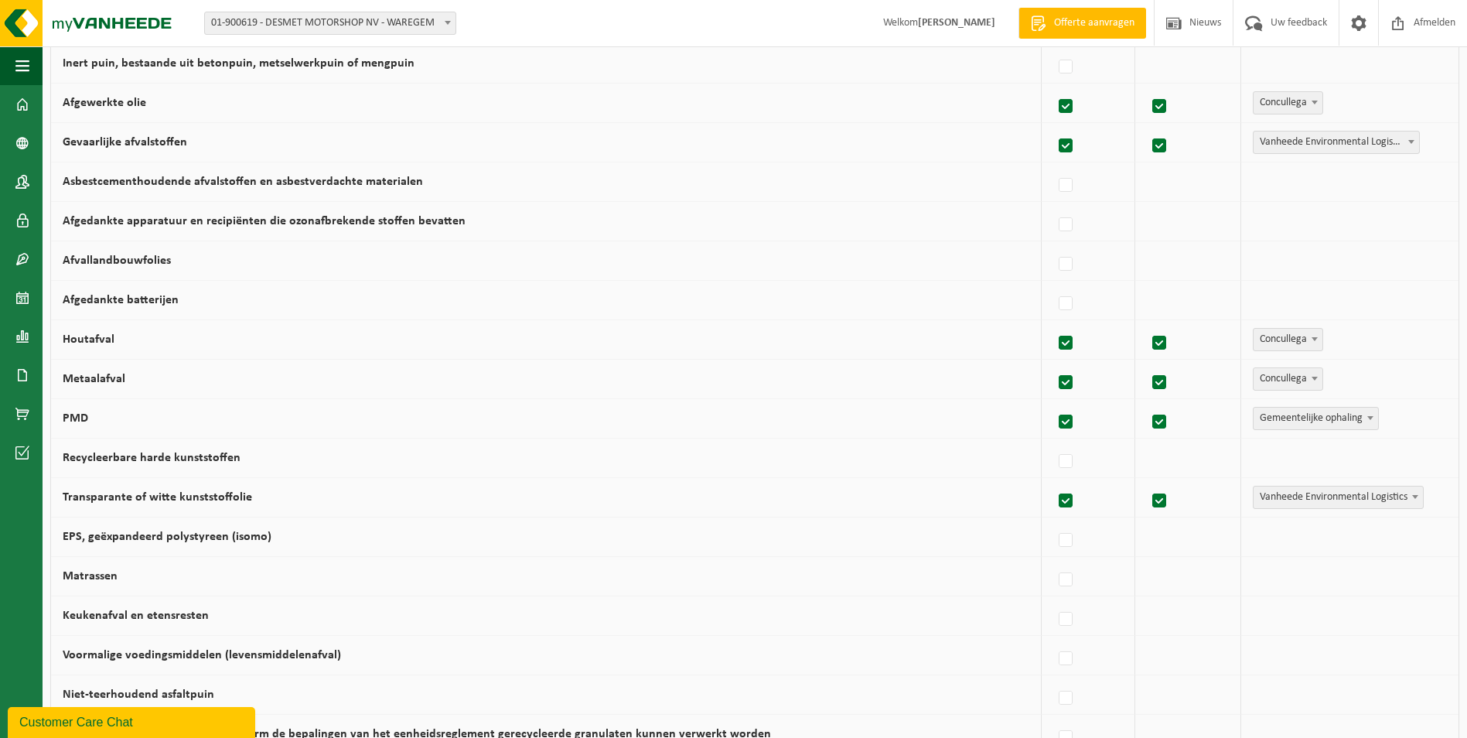
scroll to position [619, 0]
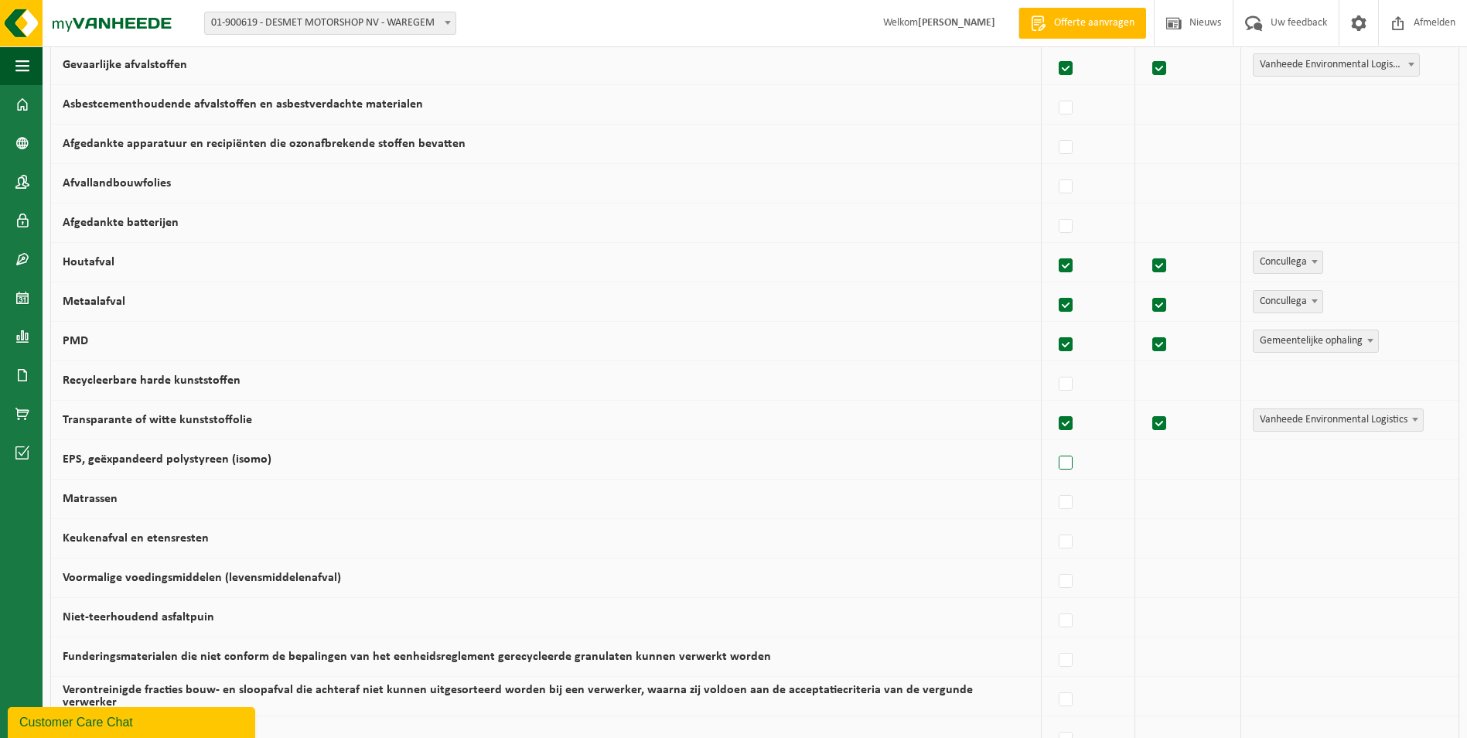
drag, startPoint x: 1067, startPoint y: 462, endPoint x: 1069, endPoint y: 469, distance: 8.1
click at [1065, 462] on label at bounding box center [1066, 463] width 22 height 23
click at [1053, 444] on input "EPS, geëxpandeerd polystyreen (isomo)" at bounding box center [1052, 443] width 1 height 1
checkbox input "true"
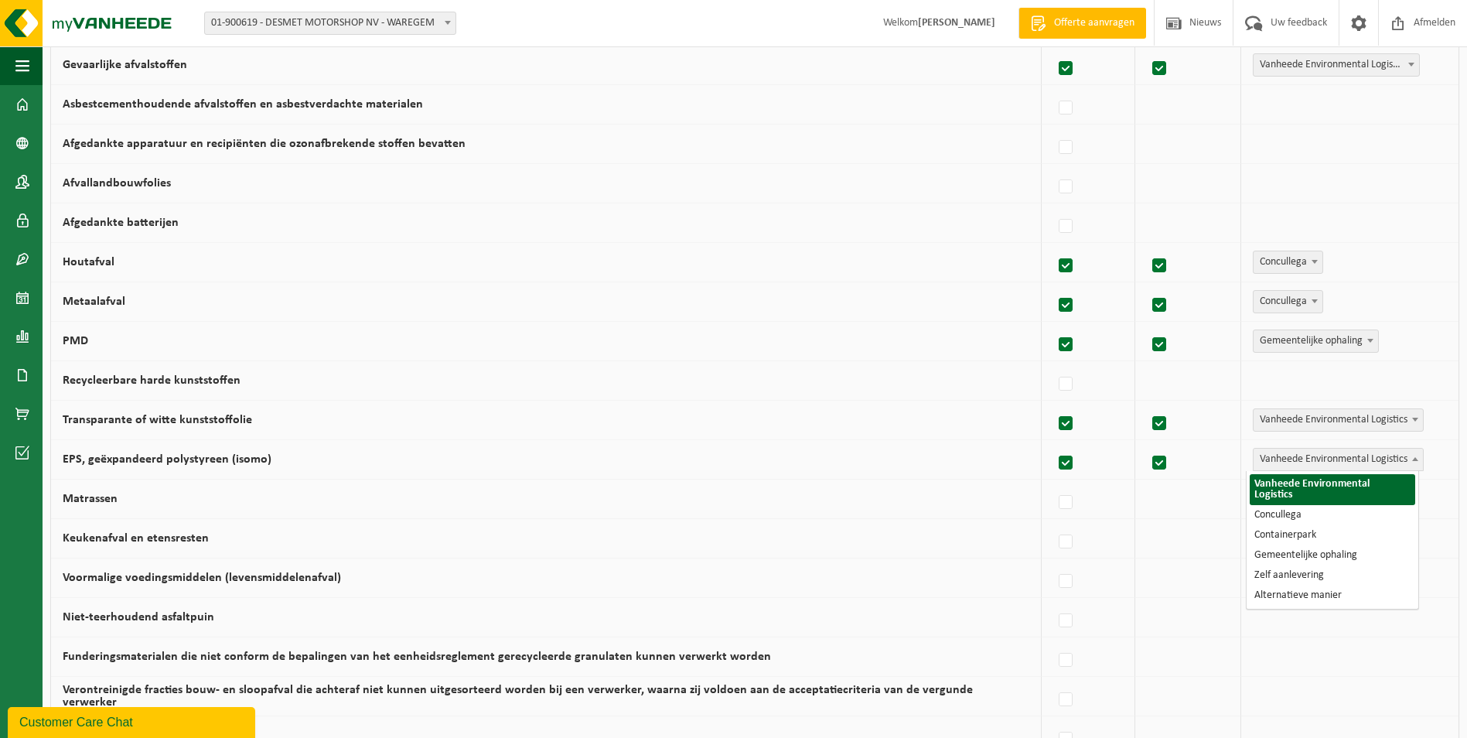
click at [1304, 458] on span "Vanheede Environmental Logistics" at bounding box center [1337, 459] width 169 height 22
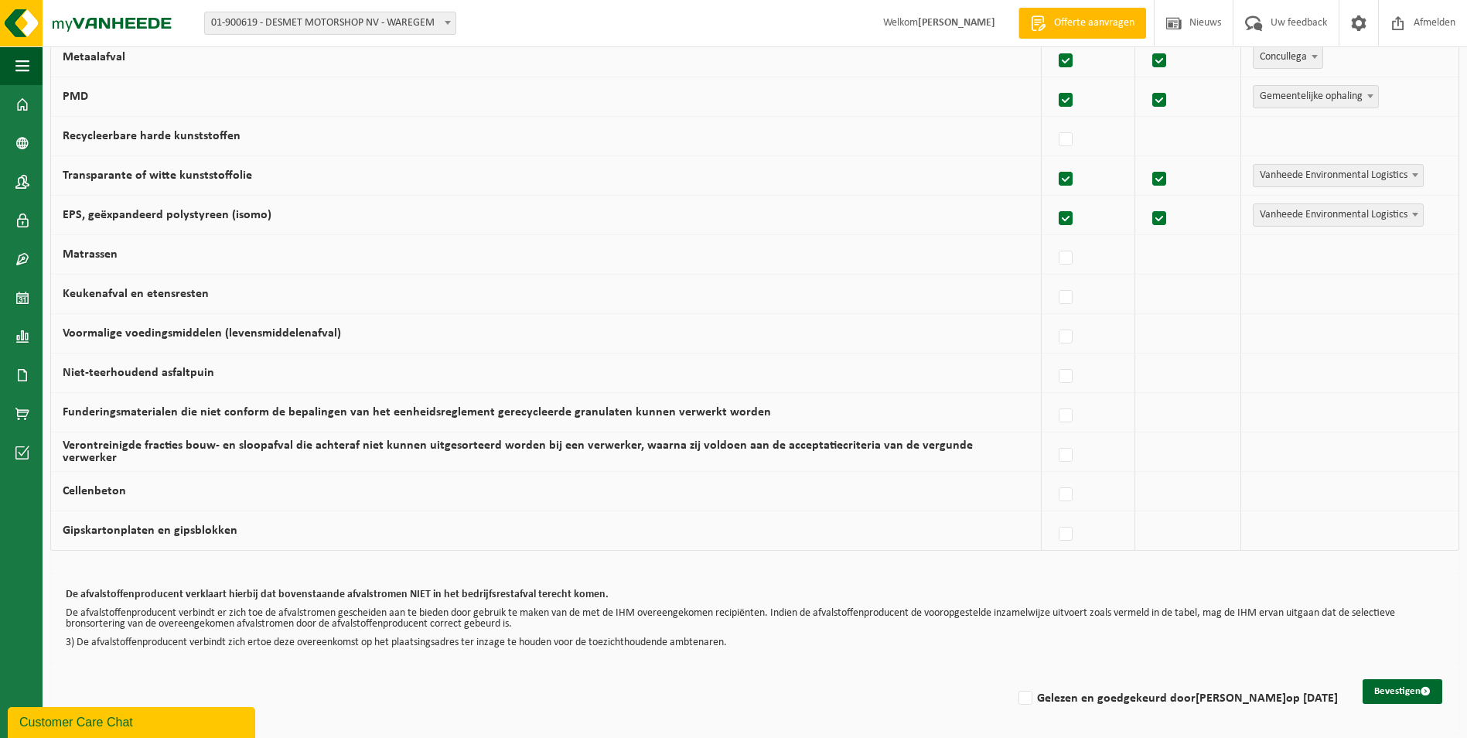
scroll to position [866, 0]
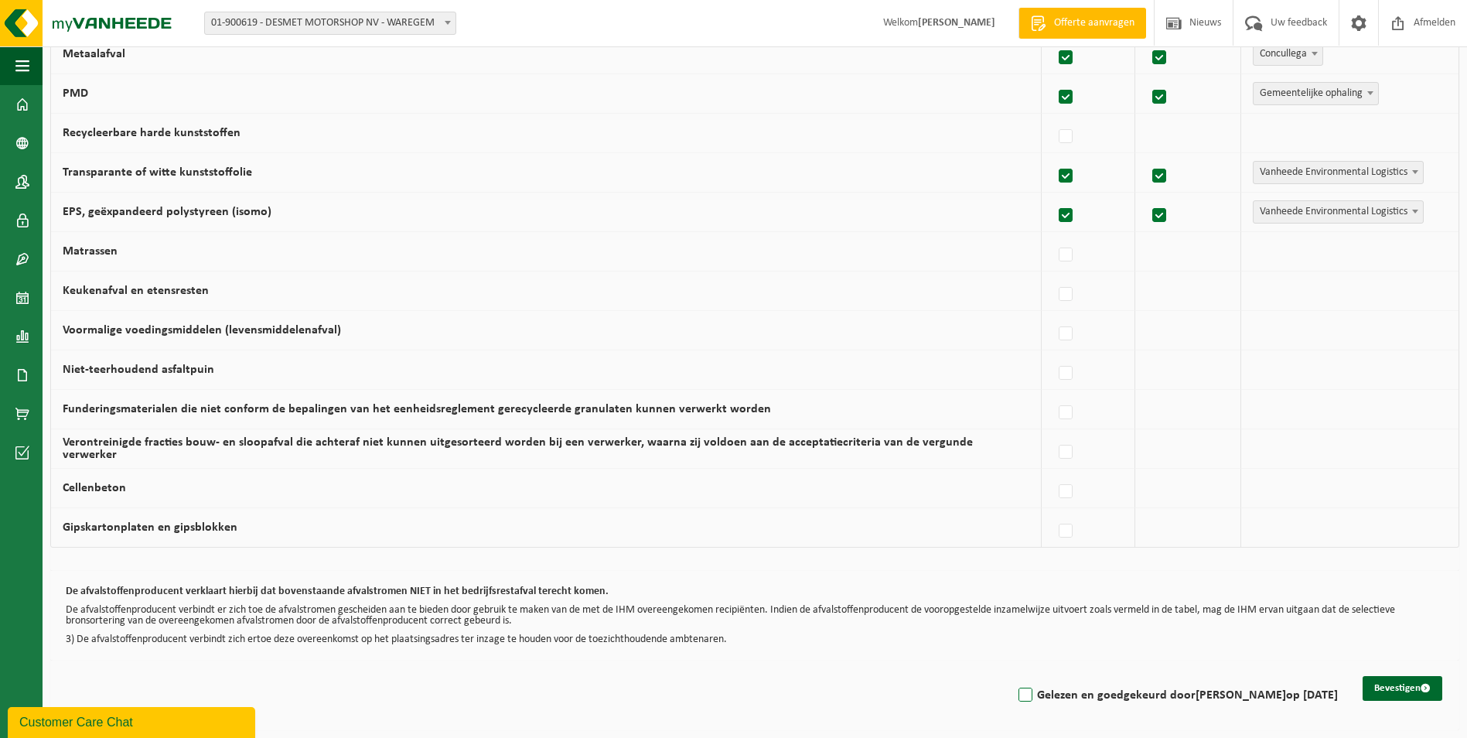
click at [1032, 695] on label "Gelezen en goedgekeurd door Roland Desmet op 25/09/25" at bounding box center [1176, 695] width 322 height 23
click at [1013, 676] on input "Gelezen en goedgekeurd door Roland Desmet op 25/09/25" at bounding box center [1012, 675] width 1 height 1
checkbox input "true"
click at [1385, 691] on button "Bevestigen" at bounding box center [1402, 688] width 80 height 25
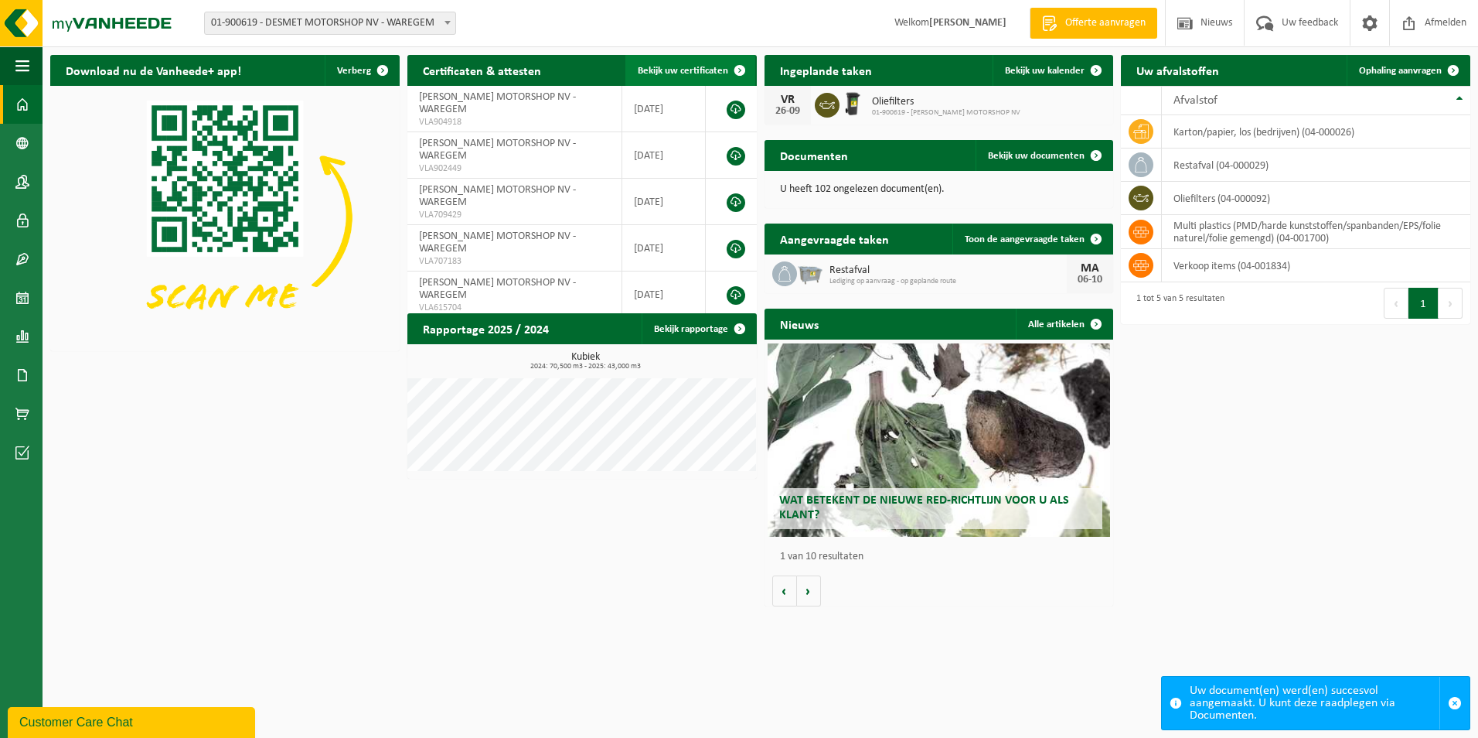
click at [675, 80] on link "Bekijk uw certificaten" at bounding box center [691, 70] width 130 height 31
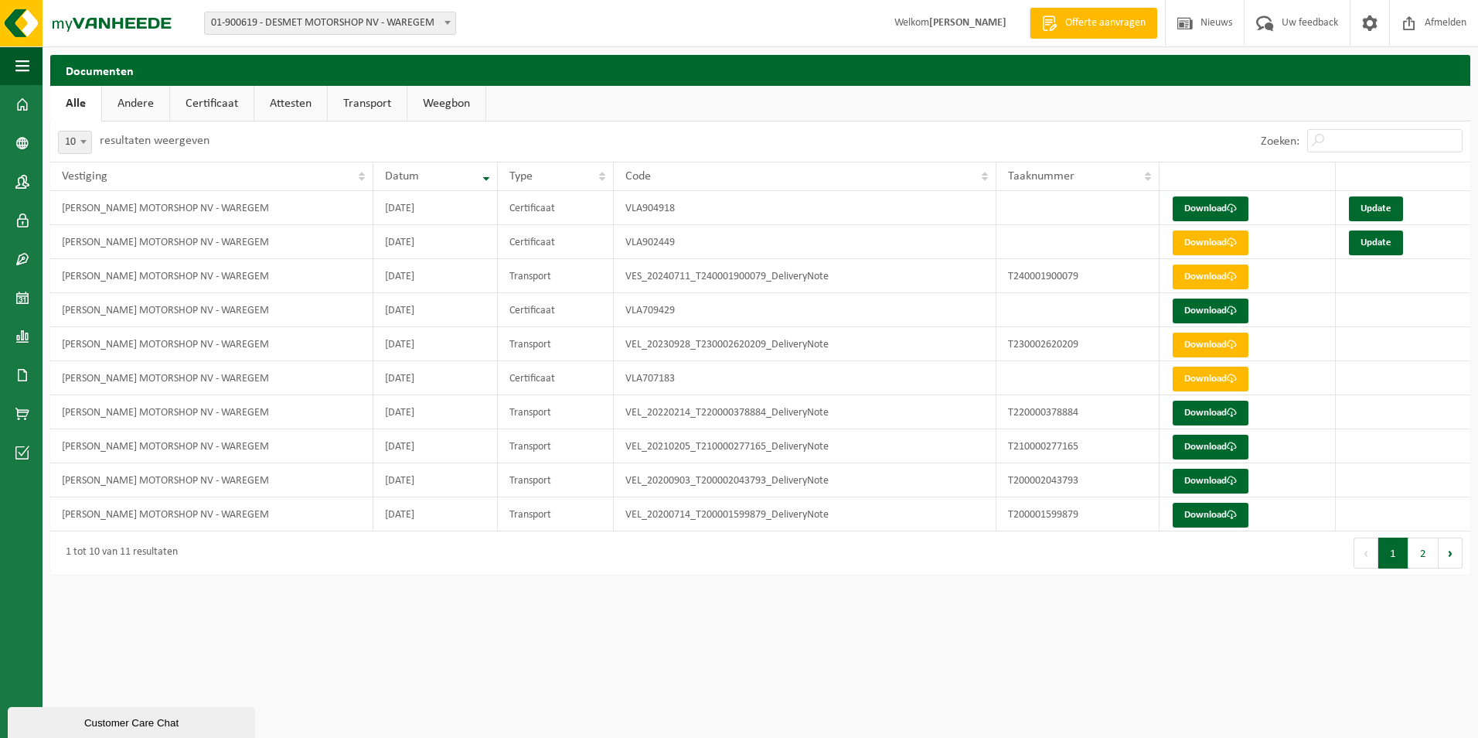
click at [360, 104] on link "Transport" at bounding box center [367, 104] width 79 height 36
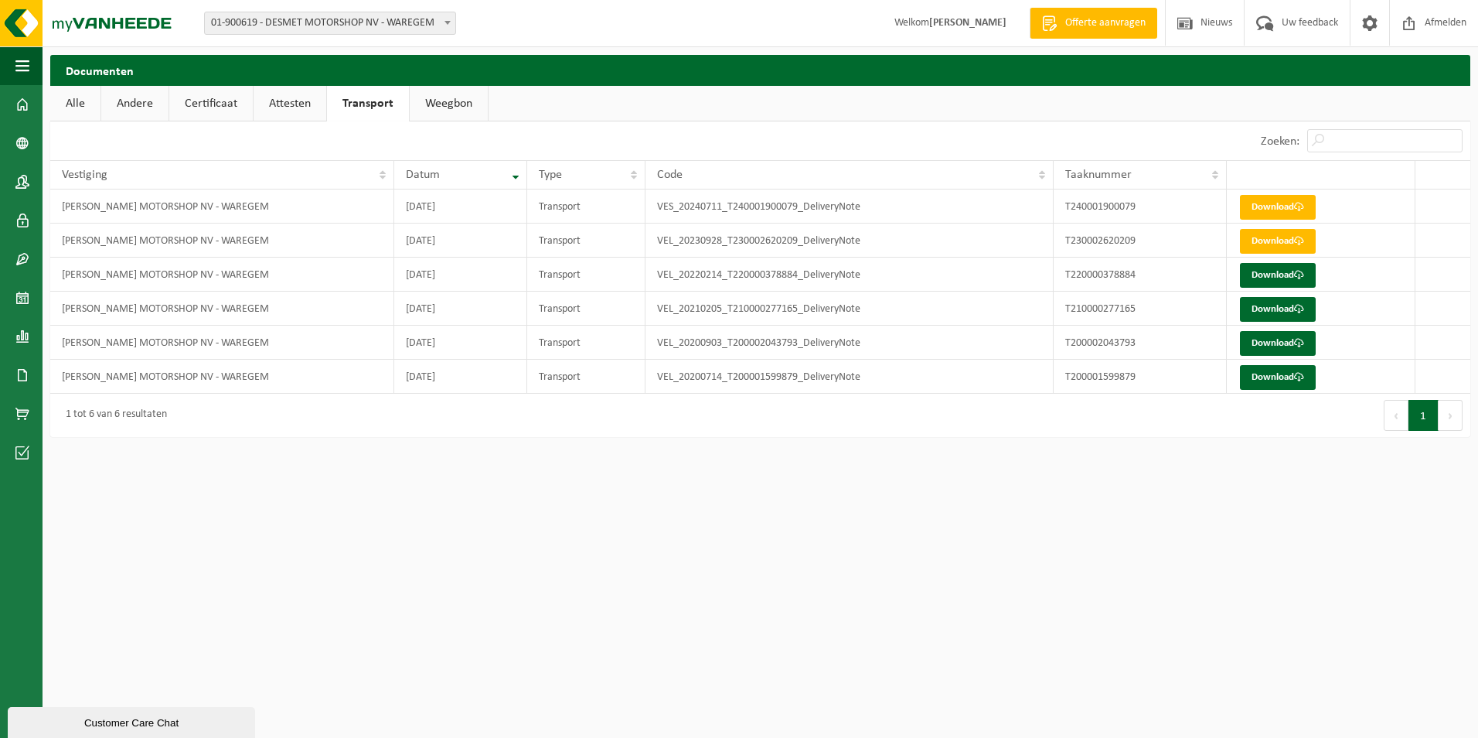
click at [433, 102] on link "Weegbon" at bounding box center [449, 104] width 78 height 36
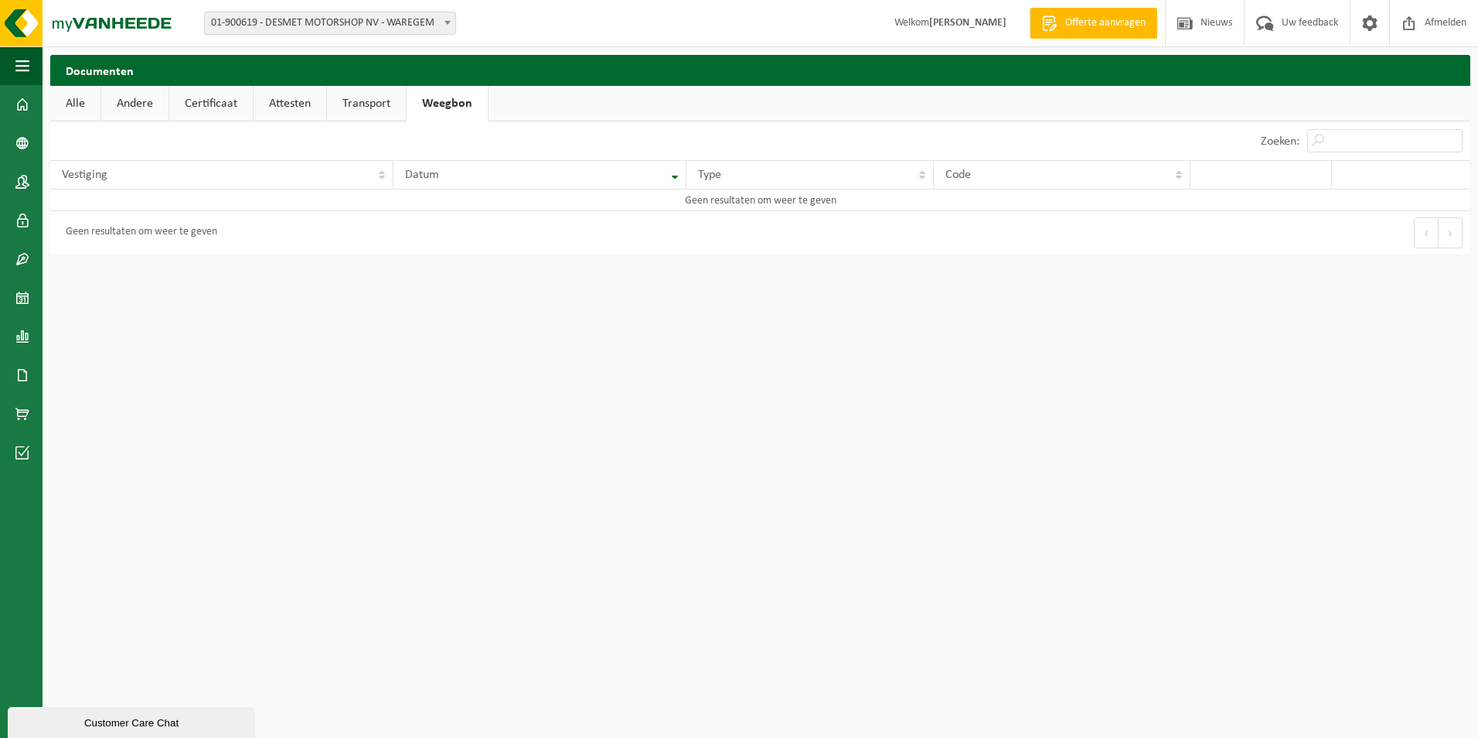
click at [362, 103] on link "Transport" at bounding box center [366, 104] width 79 height 36
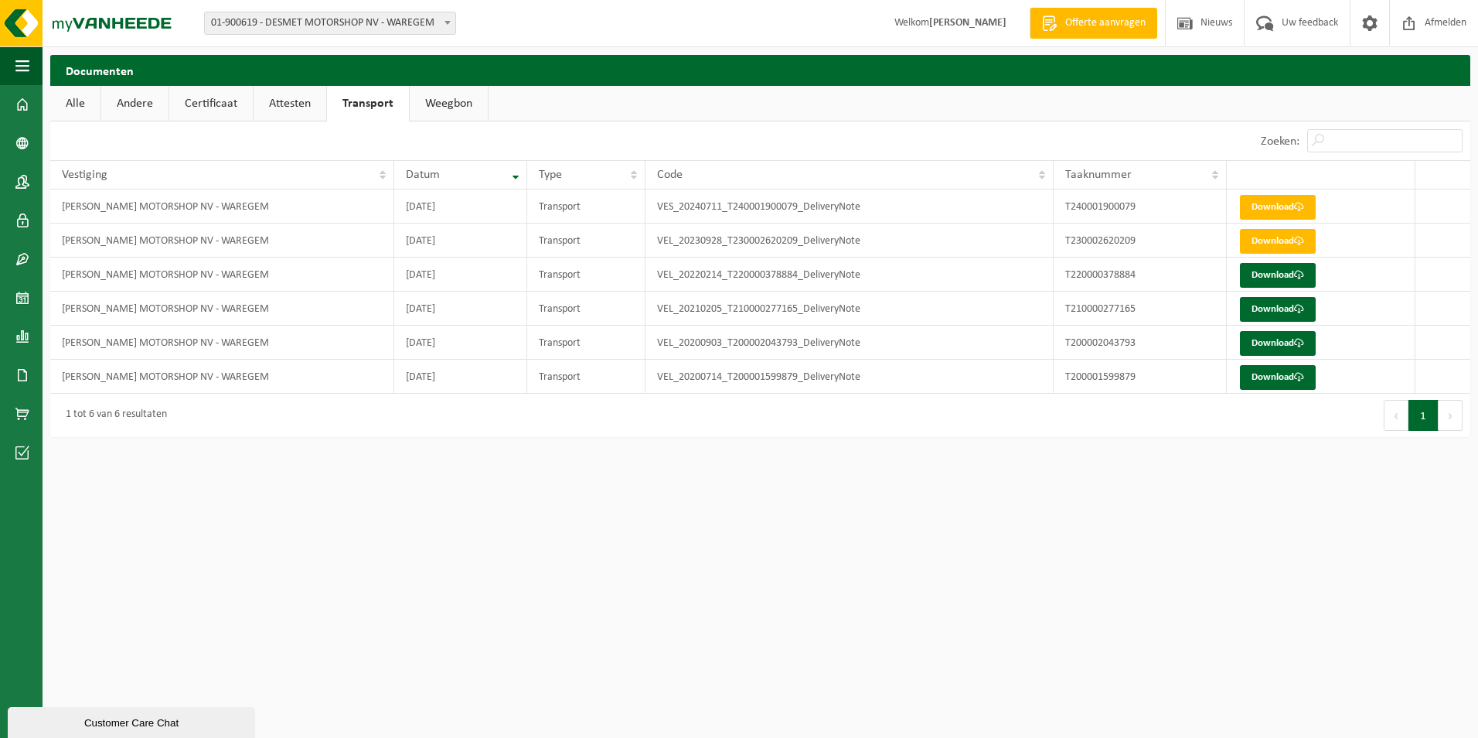
click at [295, 97] on link "Attesten" at bounding box center [290, 104] width 73 height 36
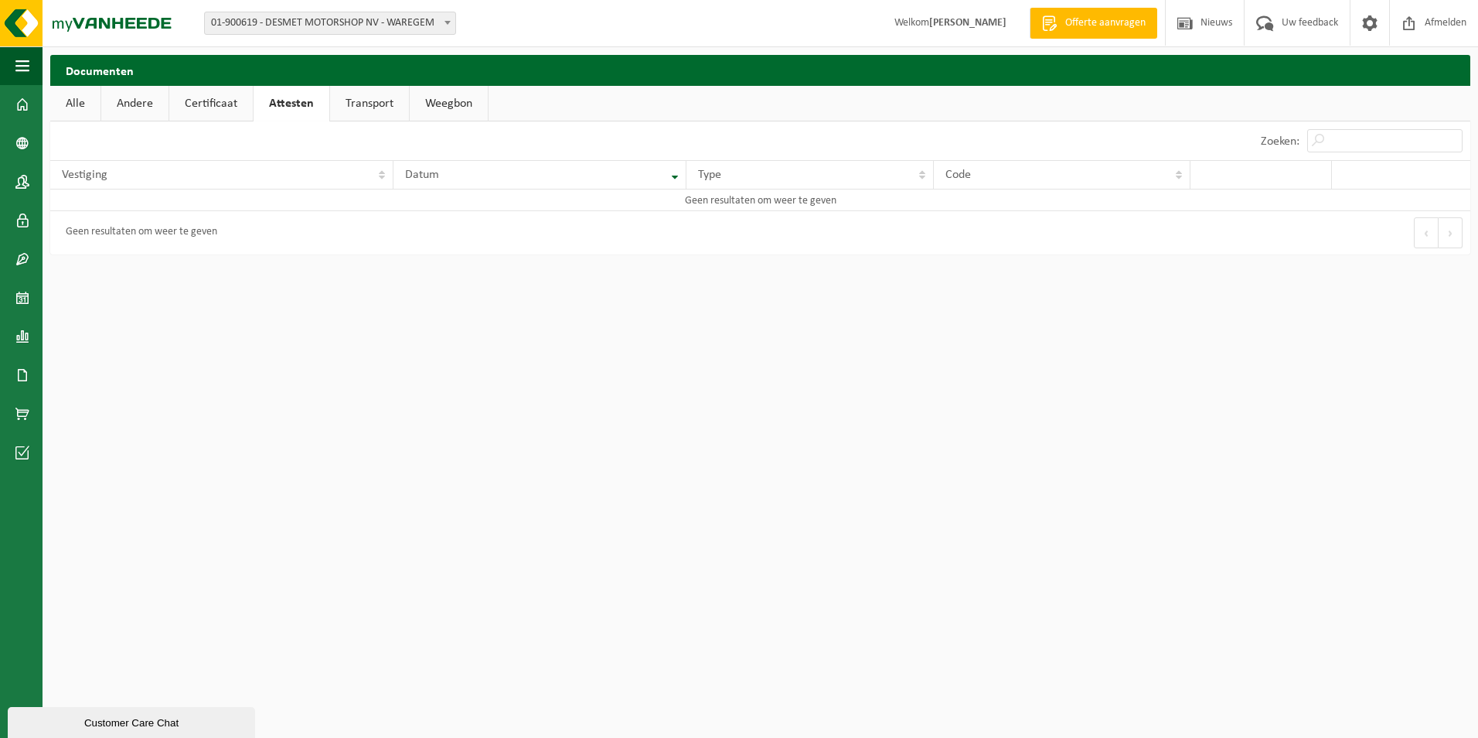
click at [201, 101] on link "Certificaat" at bounding box center [211, 104] width 84 height 36
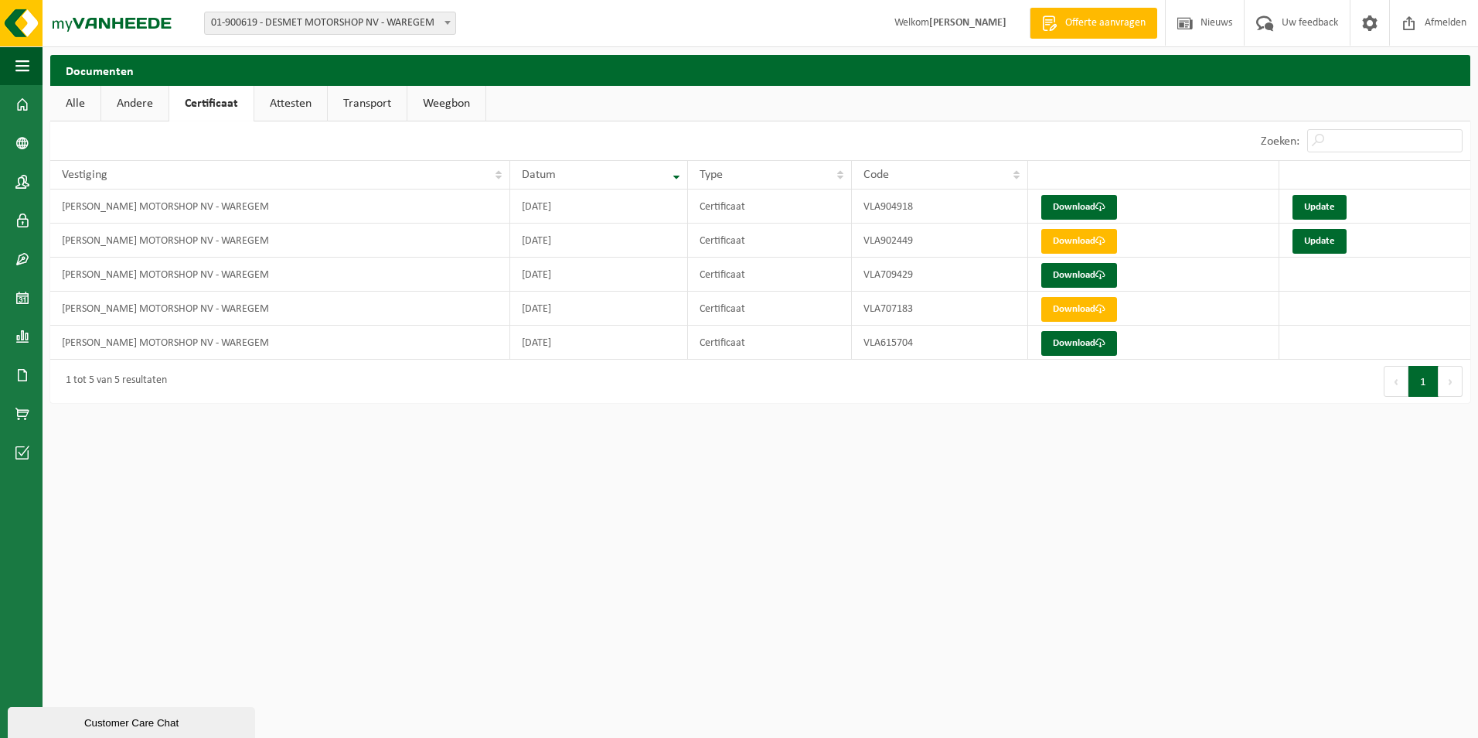
click at [162, 110] on link "Andere" at bounding box center [134, 104] width 67 height 36
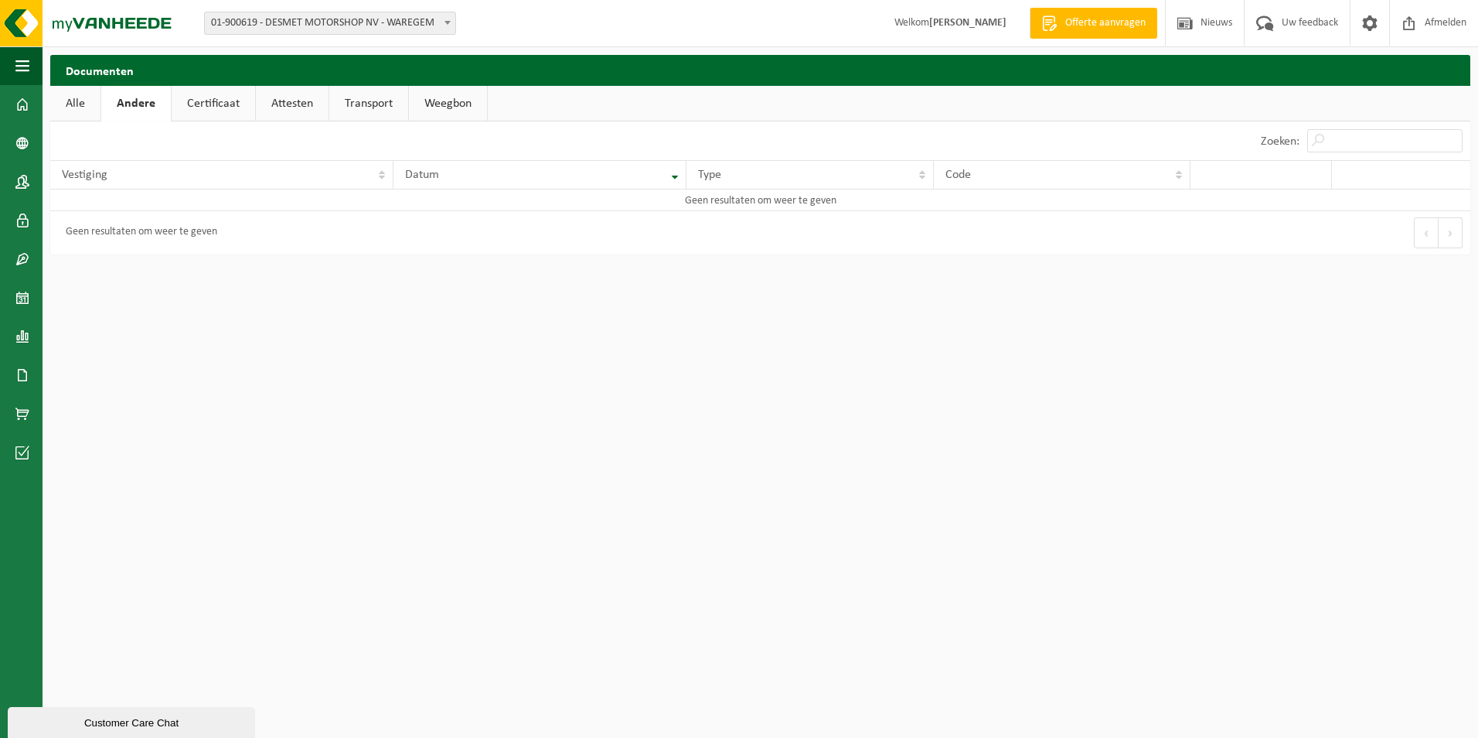
click at [63, 101] on link "Alle" at bounding box center [75, 104] width 50 height 36
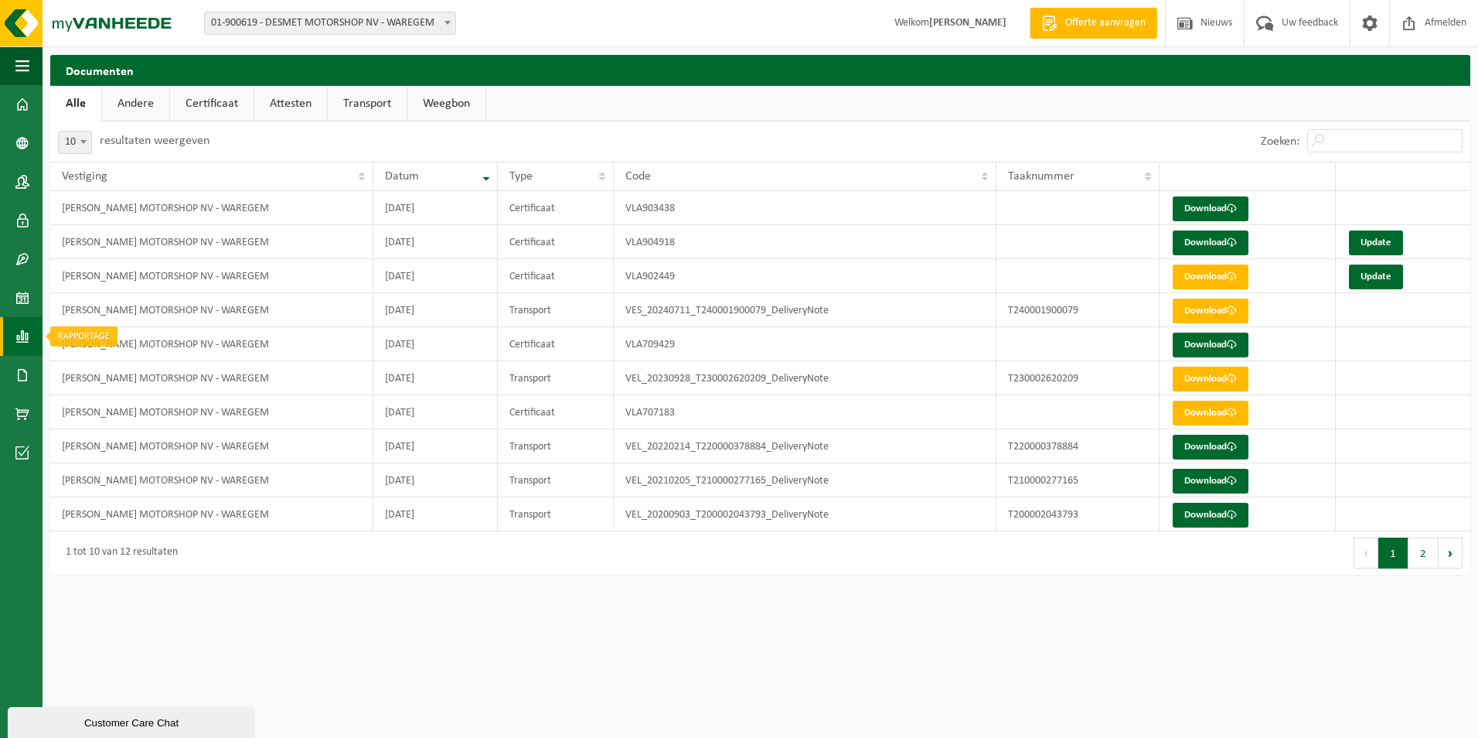
click at [23, 322] on span at bounding box center [22, 336] width 14 height 39
click at [99, 338] on span "In grafiekvorm" at bounding box center [125, 336] width 70 height 29
